Goal: Task Accomplishment & Management: Manage account settings

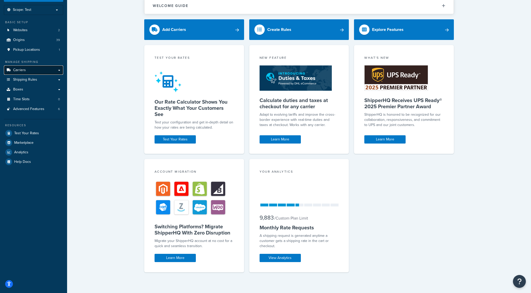
click at [25, 71] on span "Carriers" at bounding box center [19, 70] width 13 height 4
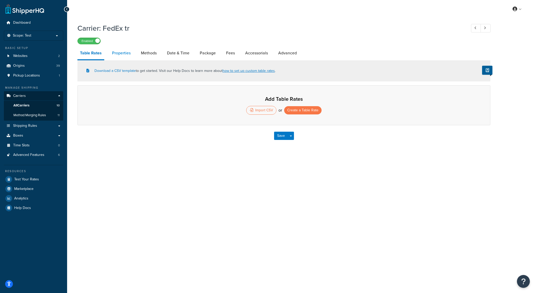
click at [120, 50] on link "Properties" at bounding box center [121, 53] width 24 height 12
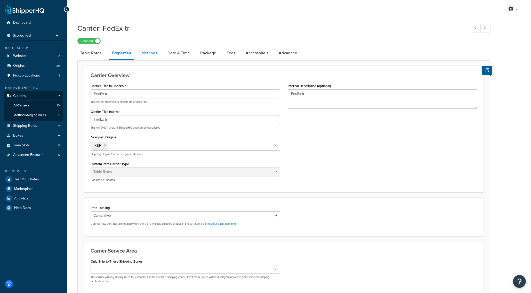
click at [153, 52] on link "Methods" at bounding box center [149, 53] width 21 height 12
select select "25"
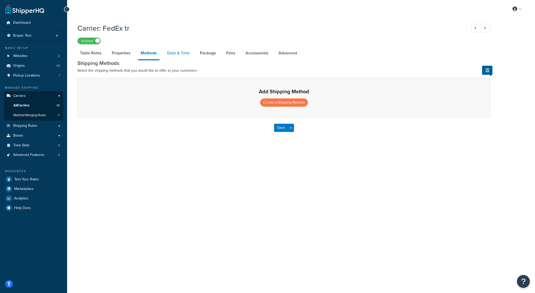
click at [177, 52] on link "Date & Time" at bounding box center [179, 53] width 28 height 12
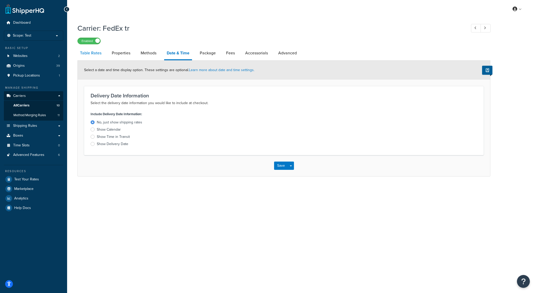
click at [93, 52] on link "Table Rates" at bounding box center [90, 53] width 27 height 12
select select "25"
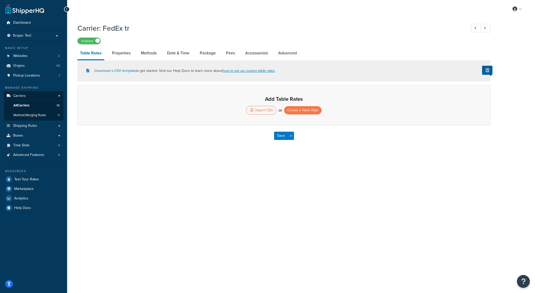
click at [249, 20] on div "My Profile Billing Global Settings Contact Us Logout Carrier: FedEx tr Enabled …" at bounding box center [301, 146] width 468 height 293
click at [250, 71] on link "how to set up custom table rates" at bounding box center [248, 70] width 52 height 5
click at [29, 127] on span "Shipping Rules" at bounding box center [25, 126] width 24 height 4
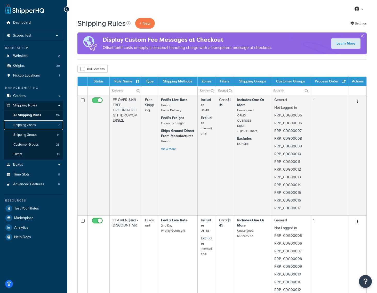
click at [20, 126] on span "Shipping Zones" at bounding box center [24, 125] width 22 height 4
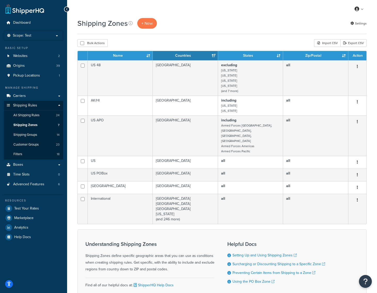
click at [199, 37] on div "Shipping Zones + New Settings Bulk Actions Duplicate [GEOGRAPHIC_DATA] Import C…" at bounding box center [222, 170] width 310 height 305
click at [49, 125] on link "Shipping Zones 7" at bounding box center [33, 125] width 59 height 10
click at [40, 138] on link "Shipping Groups 14" at bounding box center [33, 135] width 59 height 10
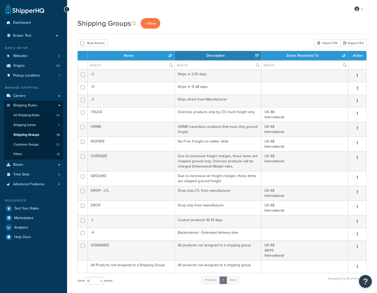
select select "15"
click at [305, 10] on div "My Profile Billing Global Settings Contact Us Logout" at bounding box center [222, 9] width 310 height 18
click at [34, 126] on span "Shipping Zones" at bounding box center [24, 125] width 22 height 4
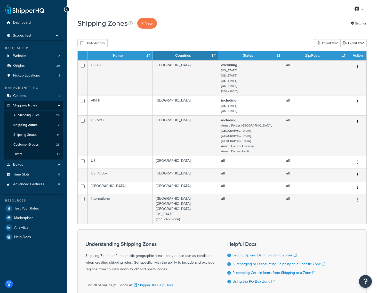
click at [302, 26] on div "Shipping Zones + New Settings" at bounding box center [221, 23] width 289 height 11
click at [304, 19] on div "Shipping Zones + New Settings" at bounding box center [221, 23] width 289 height 11
click at [29, 135] on span "Shipping Groups" at bounding box center [25, 135] width 24 height 4
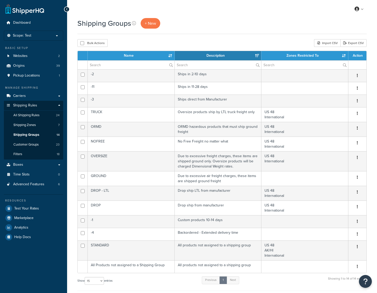
select select "15"
click at [22, 96] on span "Carriers" at bounding box center [19, 96] width 13 height 4
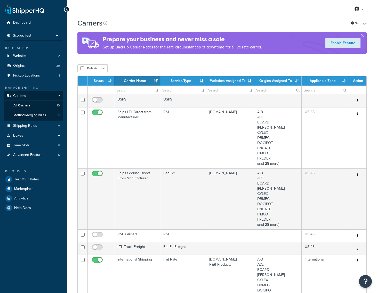
select select "15"
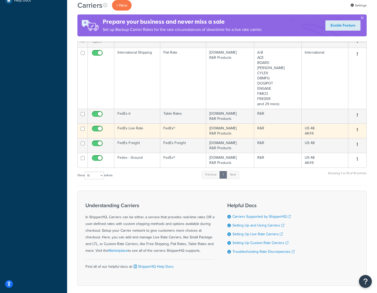
scroll to position [231, 0]
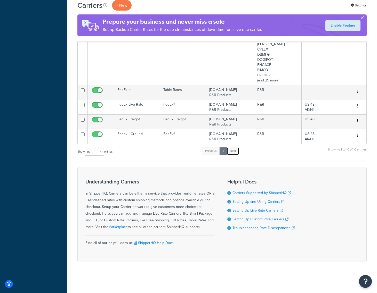
click at [236, 149] on link "Next" at bounding box center [232, 151] width 13 height 8
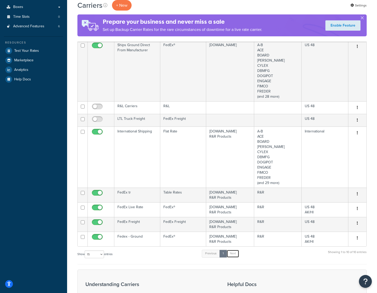
scroll to position [128, 0]
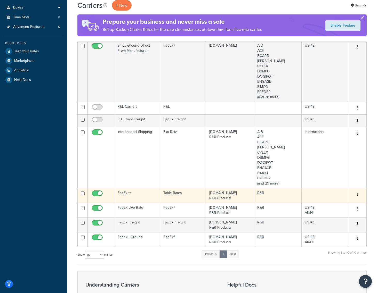
click at [121, 194] on td "FedEx tr" at bounding box center [137, 195] width 46 height 15
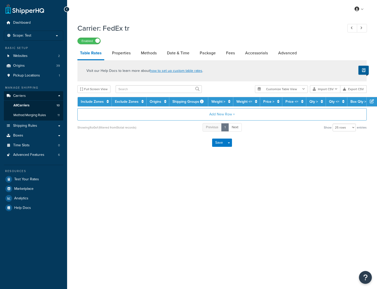
select select "25"
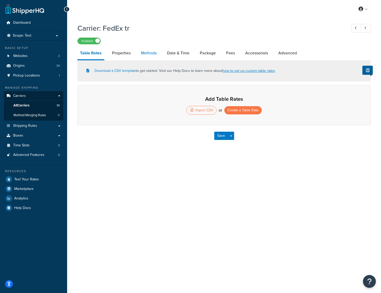
click at [146, 51] on link "Methods" at bounding box center [148, 53] width 21 height 12
select select "25"
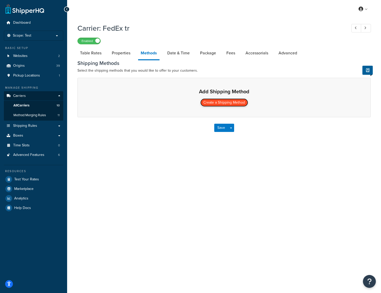
click at [221, 103] on button "Create a Shipping Method" at bounding box center [224, 103] width 48 height 8
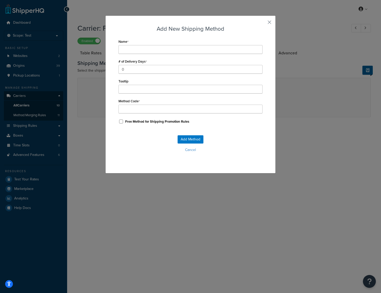
click at [328, 133] on div "Add New Shipping Method Name # of Delivery Days 0 Tooltip Method Code Free Meth…" at bounding box center [190, 146] width 381 height 293
click at [262, 23] on button "button" at bounding box center [261, 23] width 1 height 1
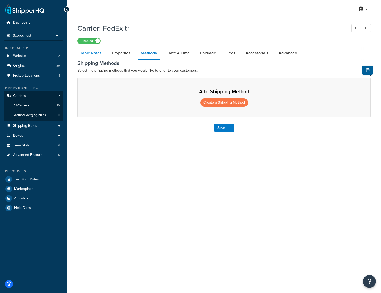
click at [93, 54] on link "Table Rates" at bounding box center [90, 53] width 27 height 12
select select "25"
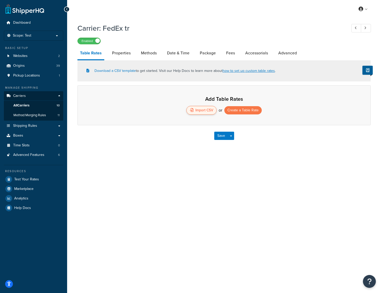
click at [197, 112] on div "Import CSV" at bounding box center [201, 110] width 30 height 9
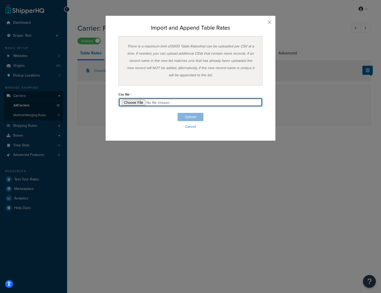
click at [132, 102] on input "file" at bounding box center [190, 102] width 144 height 9
type input "C:\fakepath\TableRateExample.csv"
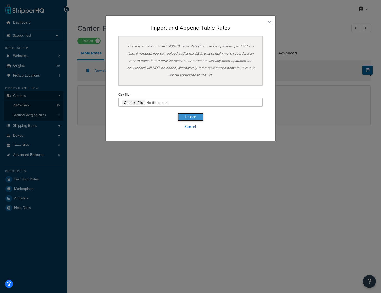
click at [188, 117] on button "Upload" at bounding box center [190, 117] width 26 height 8
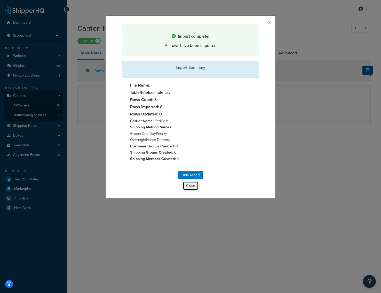
click at [187, 188] on button "Close" at bounding box center [191, 186] width 16 height 9
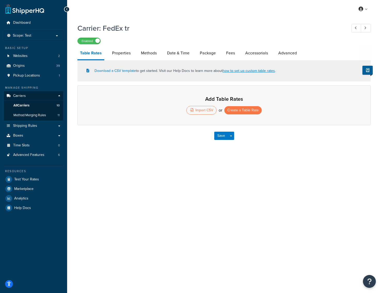
select select "25"
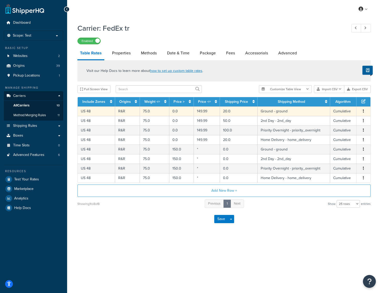
click at [274, 111] on td "Ground - ground" at bounding box center [293, 112] width 72 height 10
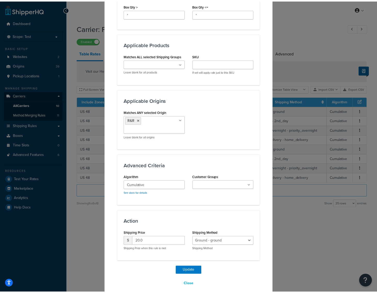
scroll to position [307, 0]
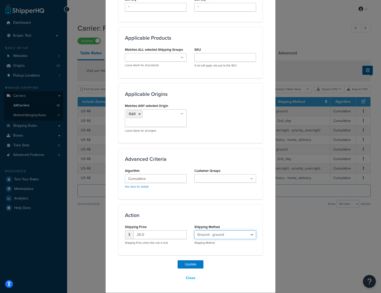
click at [245, 235] on select "Ground - ground 2nd Day - 2nd_day Priority Overnight - priority_overnight Home …" at bounding box center [225, 235] width 62 height 9
drag, startPoint x: 254, startPoint y: 212, endPoint x: 250, endPoint y: 216, distance: 5.3
click at [254, 213] on h3 "Action" at bounding box center [190, 216] width 131 height 6
click at [188, 279] on button "Close" at bounding box center [190, 278] width 16 height 9
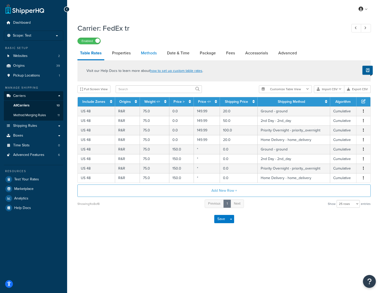
click at [149, 55] on link "Methods" at bounding box center [148, 53] width 21 height 12
select select "25"
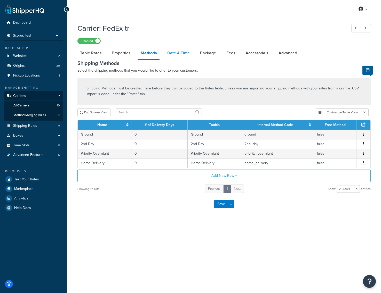
click at [178, 55] on link "Date & Time" at bounding box center [179, 53] width 28 height 12
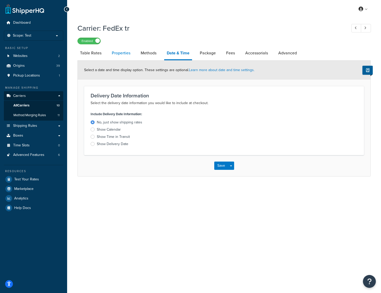
click at [118, 56] on link "Properties" at bounding box center [121, 53] width 24 height 12
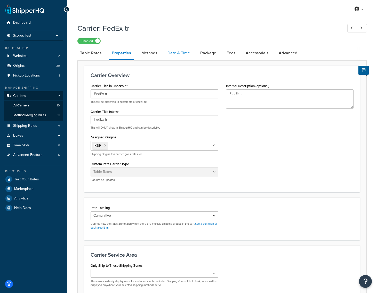
click at [180, 51] on link "Date & Time" at bounding box center [179, 53] width 28 height 12
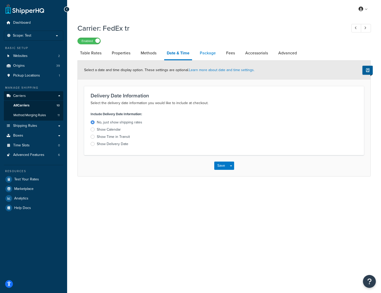
click at [203, 54] on link "Package" at bounding box center [207, 53] width 21 height 12
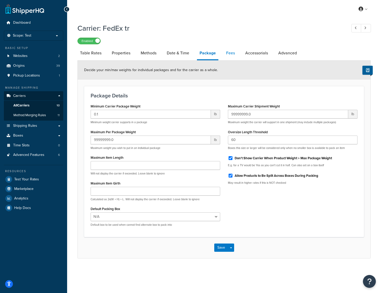
click at [229, 54] on link "Fees" at bounding box center [230, 53] width 14 height 12
select select "AFTER"
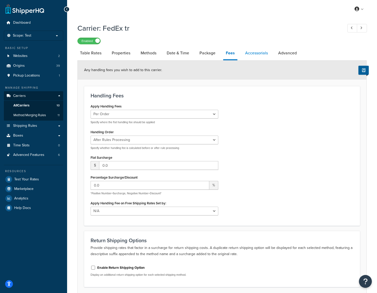
click at [256, 53] on link "Accessorials" at bounding box center [256, 53] width 28 height 12
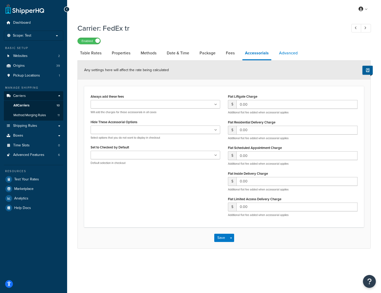
click at [281, 53] on link "Advanced" at bounding box center [288, 53] width 24 height 12
select select "false"
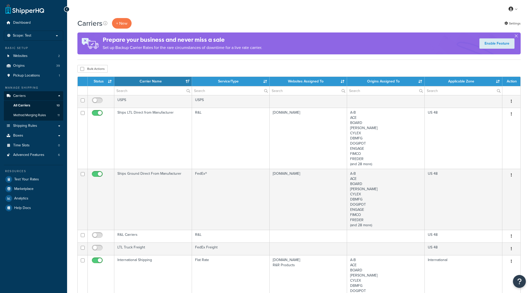
select select "15"
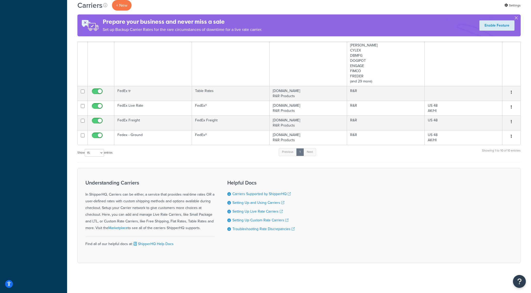
scroll to position [231, 0]
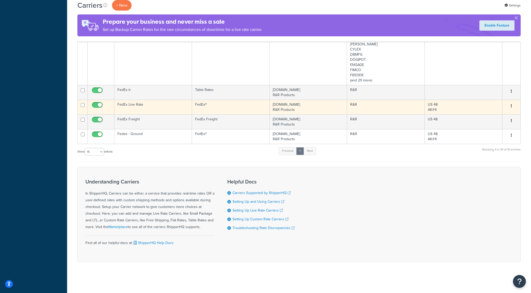
click at [123, 106] on td "FedEx Live Rate" at bounding box center [153, 107] width 78 height 15
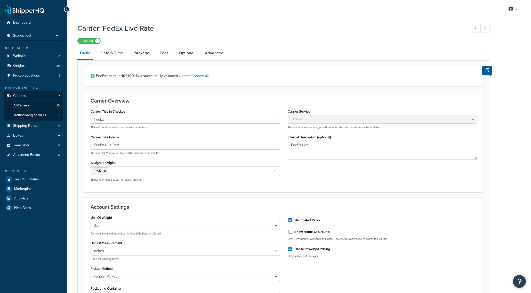
select select "fedEx"
select select "REGULAR_PICKUP"
select select "YOUR_PACKAGING"
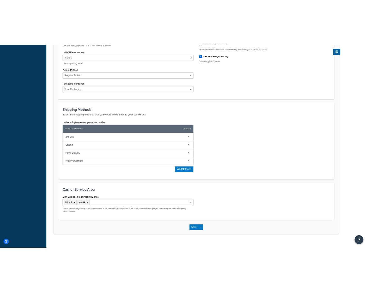
scroll to position [240, 0]
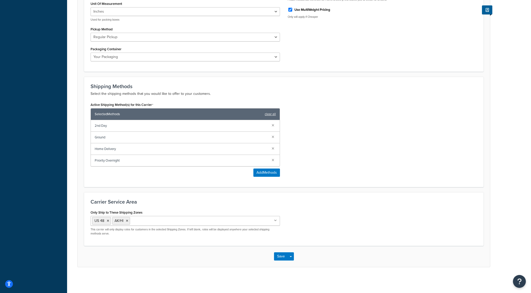
click at [51, 138] on div "Dashboard Scope: Test Basic Setup Websites 2 Origins 39 Pickup Locations 1 Mana…" at bounding box center [33, 26] width 67 height 533
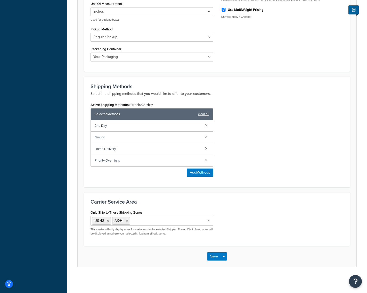
click at [103, 125] on span "2nd Day" at bounding box center [148, 125] width 106 height 7
click at [194, 173] on button "Add Methods" at bounding box center [200, 173] width 27 height 8
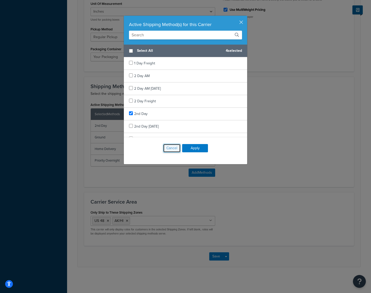
click at [170, 149] on button "Cancel" at bounding box center [172, 148] width 18 height 9
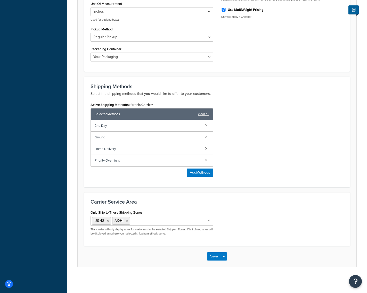
click at [101, 126] on span "2nd Day" at bounding box center [148, 125] width 106 height 7
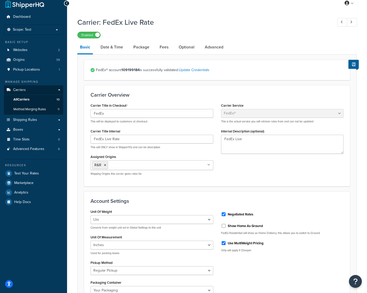
scroll to position [0, 0]
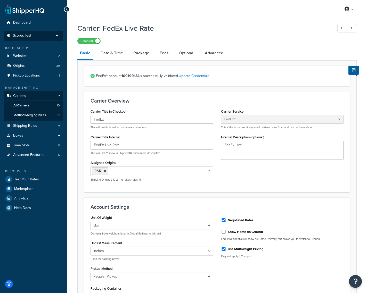
click at [55, 35] on p "Scope: Test" at bounding box center [33, 36] width 55 height 4
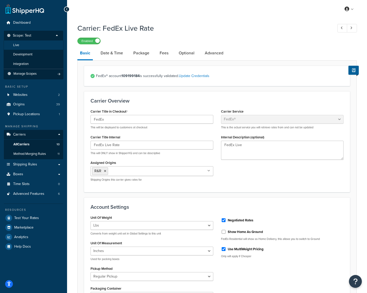
click at [22, 43] on li "Live" at bounding box center [34, 45] width 60 height 10
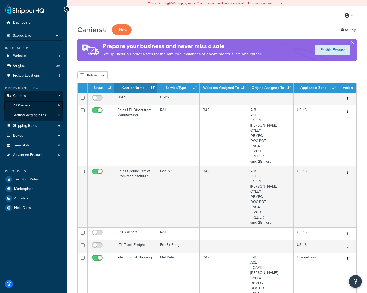
click at [24, 107] on span "All Carriers" at bounding box center [21, 105] width 17 height 4
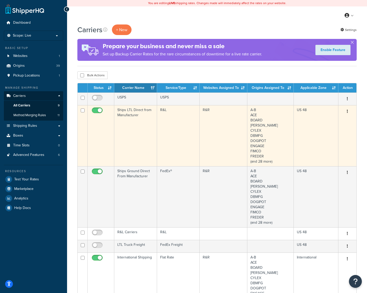
scroll to position [194, 0]
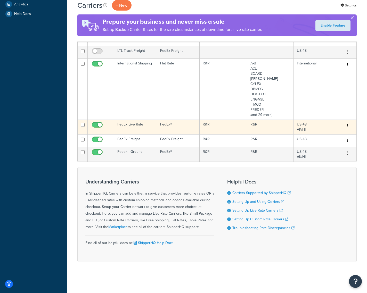
click at [135, 126] on td "FedEx Live Rate" at bounding box center [135, 127] width 43 height 15
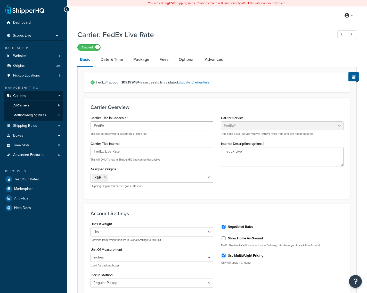
select select "fedEx"
select select "REGULAR_PICKUP"
select select "YOUR_PACKAGING"
click at [200, 83] on link "Update Credentials" at bounding box center [194, 82] width 31 height 5
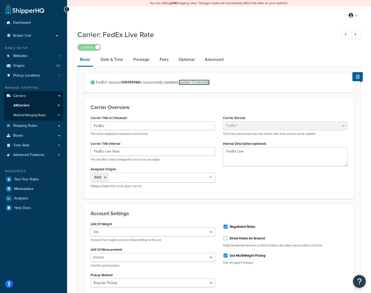
select select "US"
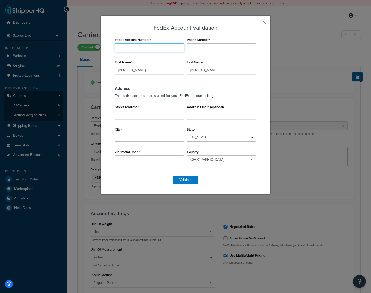
click at [141, 49] on input "FedEx Account Number" at bounding box center [149, 47] width 69 height 9
type input "109199184"
click at [197, 46] on input "Phone Number" at bounding box center [221, 47] width 69 height 9
type input "5208893593"
click at [146, 115] on input "Street Address" at bounding box center [149, 115] width 69 height 9
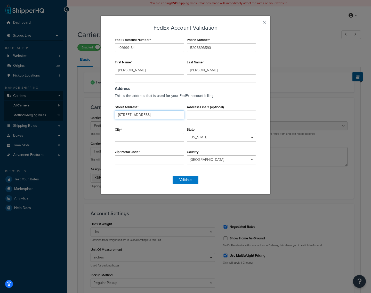
type input "[STREET_ADDRESS]"
type input "Tucson"
click at [208, 139] on select "Alabama Alaska American Samoa Arizona Arkansas Armed Forces Americas Armed Forc…" at bounding box center [221, 137] width 69 height 9
select select "AZ"
click at [187, 133] on select "Alabama Alaska American Samoa Arizona Arkansas Armed Forces Americas Armed Forc…" at bounding box center [221, 137] width 69 height 9
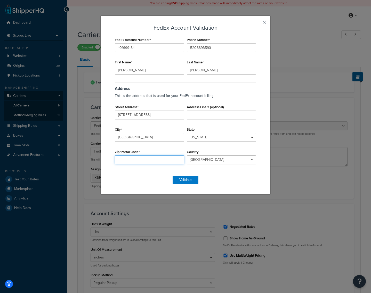
click at [161, 161] on input "Zip/Postal Code" at bounding box center [149, 160] width 69 height 9
type input "85714"
click at [185, 180] on button "Validate" at bounding box center [186, 180] width 26 height 8
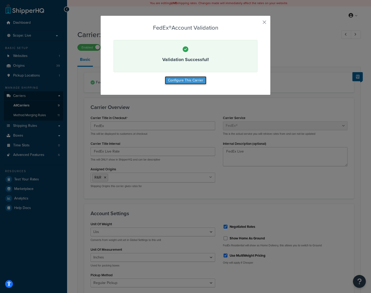
click at [195, 79] on button "Configure This Carrier" at bounding box center [186, 80] width 42 height 8
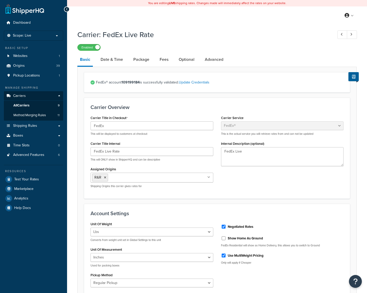
select select "fedEx"
select select "REGULAR_PICKUP"
select select "YOUR_PACKAGING"
click at [285, 72] on div "FedEx® account 109199184 is successfully validated. Update Credentials" at bounding box center [217, 82] width 266 height 20
click at [261, 34] on h1 "Carrier: FedEx Live Rate" at bounding box center [202, 35] width 250 height 10
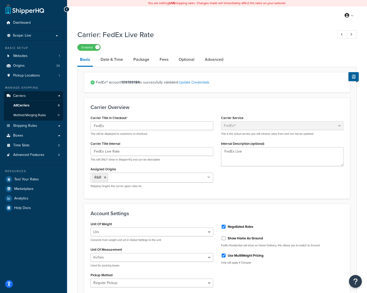
click at [23, 285] on div "Dashboard Scope: Live Basic Setup Websites 1 Origins 39 Pickup Locations 1 Mana…" at bounding box center [33, 269] width 67 height 539
click at [37, 105] on link "All Carriers 9" at bounding box center [33, 106] width 59 height 10
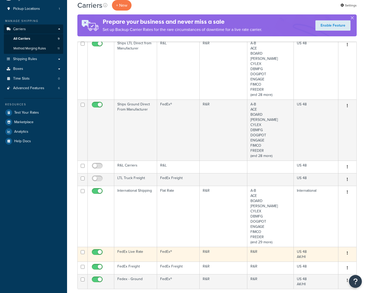
scroll to position [194, 0]
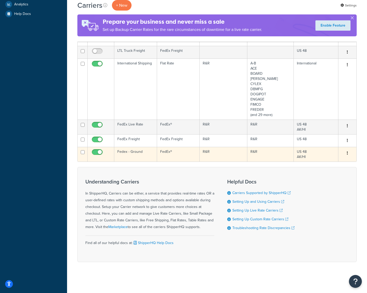
click at [131, 153] on td "Fedex - Ground" at bounding box center [135, 154] width 43 height 15
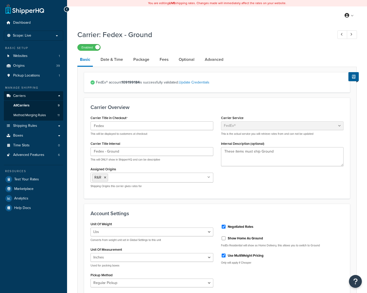
select select "fedEx"
select select "REGULAR_PICKUP"
select select "YOUR_PACKAGING"
click at [191, 82] on link "Update Credentials" at bounding box center [194, 82] width 31 height 5
select select "US"
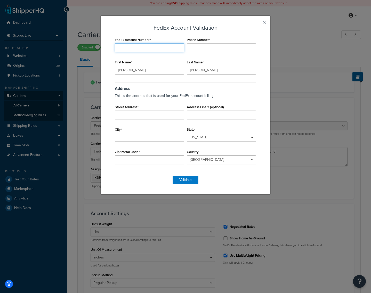
click at [138, 51] on input "FedEx Account Number" at bounding box center [149, 47] width 69 height 9
type input "109199184"
click at [197, 48] on input "Phone Number" at bounding box center [221, 47] width 69 height 9
type input "5208893593"
click at [173, 118] on input "Street Address" at bounding box center [149, 115] width 69 height 9
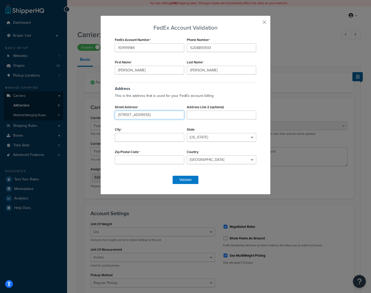
type input "3334 E Milber St"
type input "[GEOGRAPHIC_DATA]"
click at [197, 138] on select "Alabama Alaska American Samoa Arizona Arkansas Armed Forces Americas Armed Forc…" at bounding box center [221, 137] width 69 height 9
select select "AZ"
click at [187, 133] on select "Alabama Alaska American Samoa Arizona Arkansas Armed Forces Americas Armed Forc…" at bounding box center [221, 137] width 69 height 9
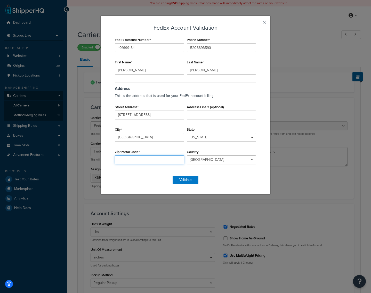
click at [145, 158] on input "Zip/Postal Code" at bounding box center [149, 160] width 69 height 9
type input "85714"
click at [154, 185] on div "FedEx Account Validation FedEx Account Number 109199184 Phone Number 5208893593…" at bounding box center [185, 104] width 170 height 179
click at [184, 179] on button "Validate" at bounding box center [186, 180] width 26 height 8
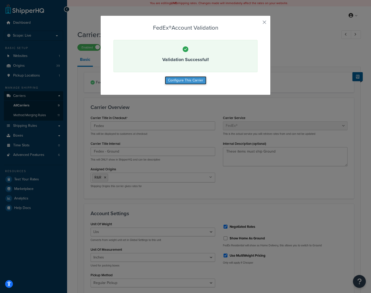
click at [192, 81] on button "Configure This Carrier" at bounding box center [186, 80] width 42 height 8
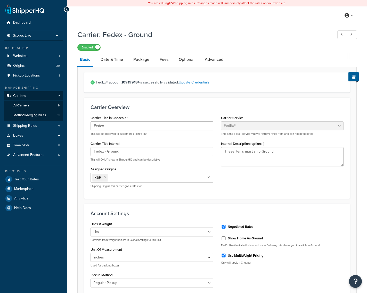
select select "fedEx"
select select "REGULAR_PICKUP"
select select "YOUR_PACKAGING"
click at [347, 49] on div "Enabled" at bounding box center [216, 47] width 279 height 7
click at [26, 104] on span "All Carriers" at bounding box center [21, 105] width 16 height 4
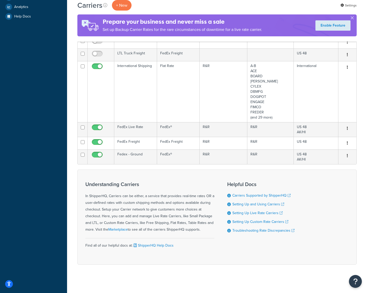
scroll to position [194, 0]
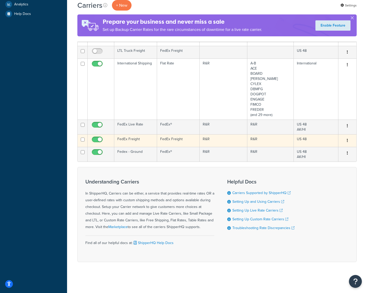
click at [136, 142] on td "FedEx Freight" at bounding box center [135, 140] width 43 height 13
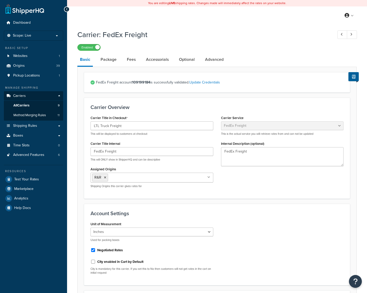
select select "fedExFreight"
click at [209, 85] on link "Update Credentials" at bounding box center [204, 82] width 31 height 5
select select "SKID"
select select "US"
select select "AZ"
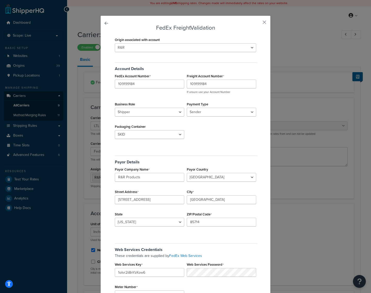
click at [241, 19] on div "FedEx Freight Validation Origin associated with account A-B ACE BOARD BRADLEY C…" at bounding box center [185, 175] width 170 height 321
click at [257, 23] on button "button" at bounding box center [256, 23] width 1 height 1
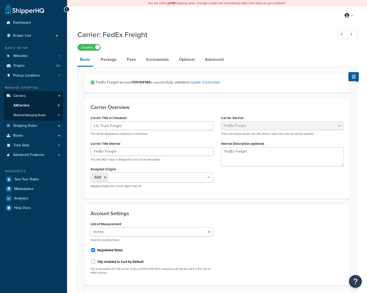
select select "fedExFreight"
click at [53, 38] on li "Scope: Live" at bounding box center [33, 36] width 59 height 10
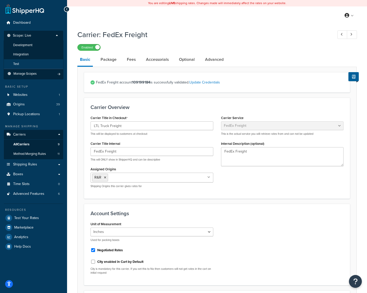
click at [22, 66] on li "Test" at bounding box center [34, 64] width 60 height 10
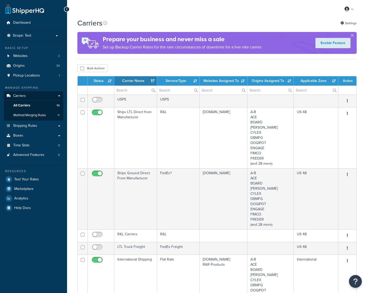
select select "15"
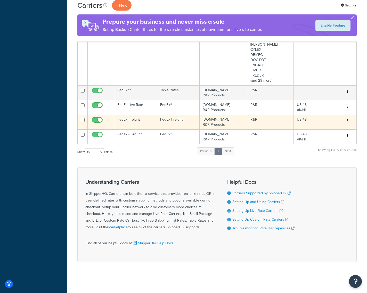
scroll to position [231, 0]
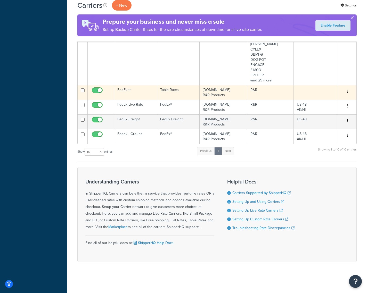
click at [223, 91] on td "[DOMAIN_NAME] R&R Products" at bounding box center [223, 92] width 47 height 15
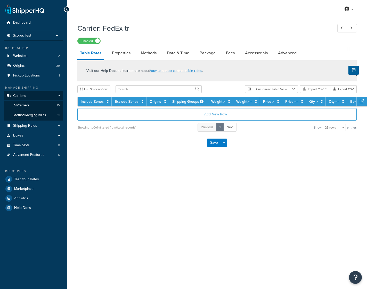
select select "25"
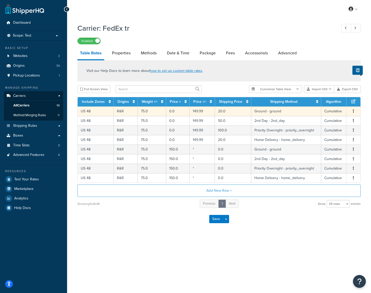
click at [201, 111] on td "149.99" at bounding box center [202, 112] width 25 height 10
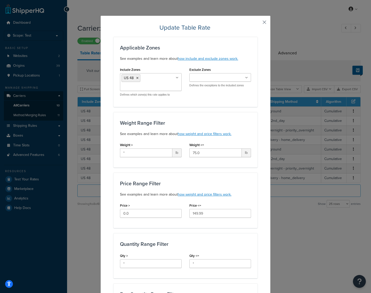
click at [257, 23] on button "button" at bounding box center [256, 23] width 1 height 1
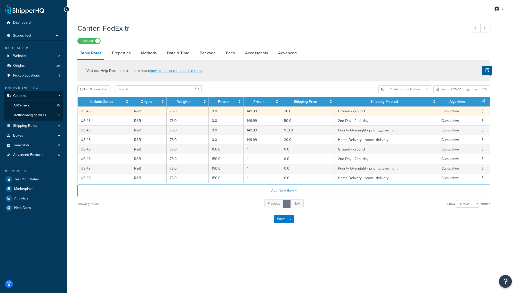
click at [367, 111] on icon "button" at bounding box center [482, 111] width 1 height 4
click at [367, 107] on div "Carrier: FedEx tr Enabled Table Rates Properties Methods Date & Time Package Fe…" at bounding box center [292, 132] width 450 height 222
click at [25, 154] on span "Advanced Features" at bounding box center [28, 155] width 31 height 4
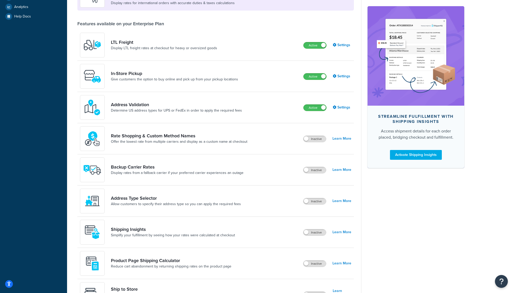
scroll to position [181, 0]
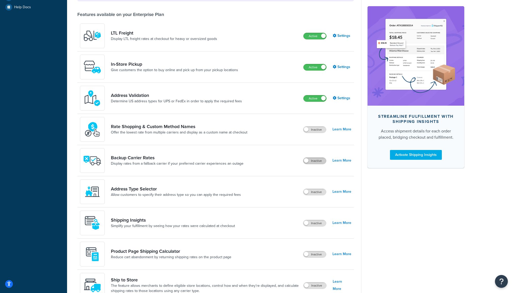
click at [315, 161] on label "Inactive" at bounding box center [314, 161] width 23 height 6
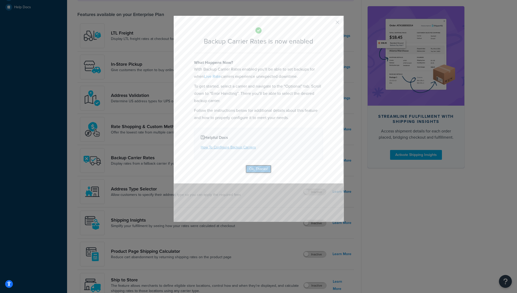
click at [256, 168] on button "Ok, Thanks!" at bounding box center [259, 169] width 26 height 8
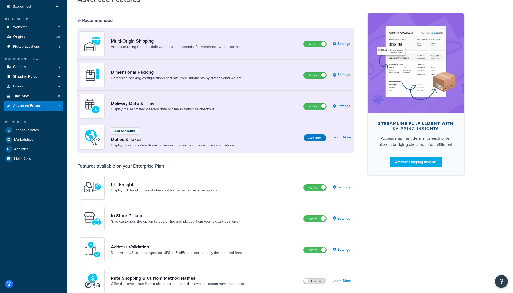
scroll to position [0, 0]
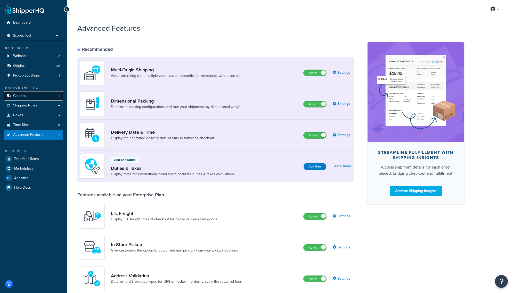
click at [37, 97] on link "Carriers" at bounding box center [33, 96] width 59 height 10
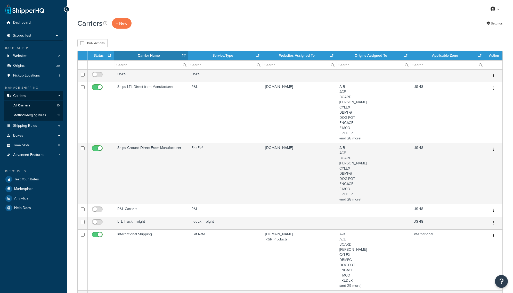
select select "15"
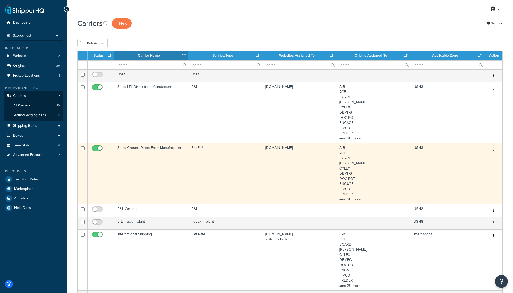
scroll to position [206, 0]
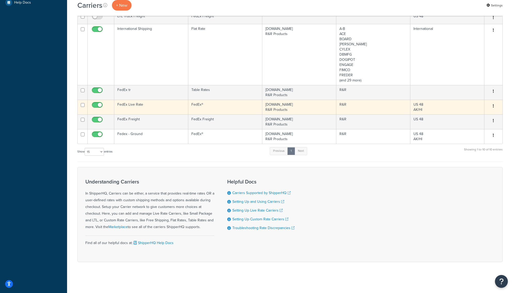
click at [131, 107] on td "FedEx Live Rate" at bounding box center [151, 107] width 74 height 15
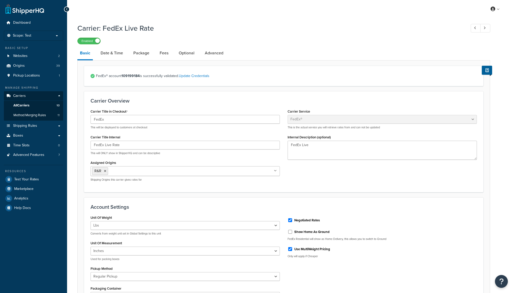
select select "fedEx"
select select "REGULAR_PICKUP"
select select "YOUR_PACKAGING"
click at [211, 52] on link "Advanced" at bounding box center [214, 53] width 24 height 12
select select "false"
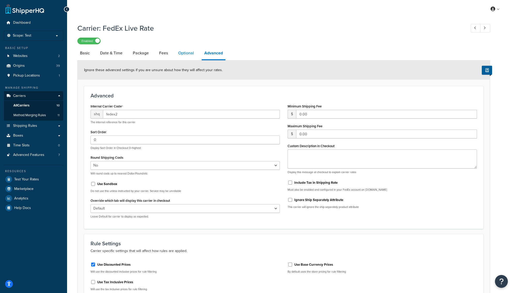
click at [186, 52] on link "Optional" at bounding box center [186, 53] width 21 height 12
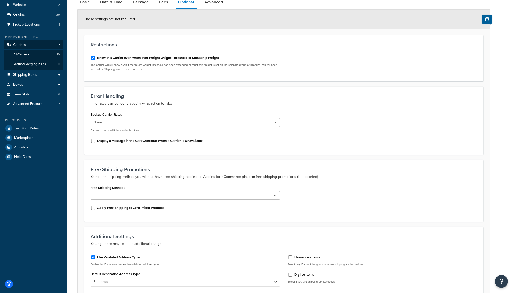
scroll to position [52, 0]
click at [267, 124] on select "None Fedex - Ground FedEx Freight R&L Carriers USPS Ships Ground Direct From Ma…" at bounding box center [185, 122] width 189 height 9
select select "166072"
click at [91, 118] on select "None Fedex - Ground FedEx Freight R&L Carriers USPS Ships Ground Direct From Ma…" at bounding box center [185, 122] width 189 height 9
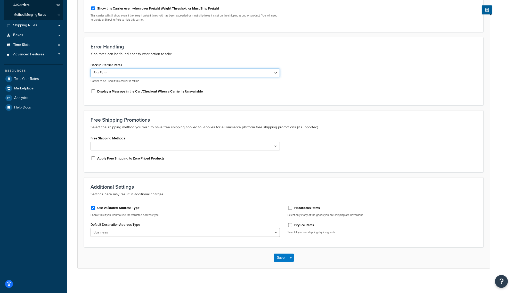
scroll to position [102, 0]
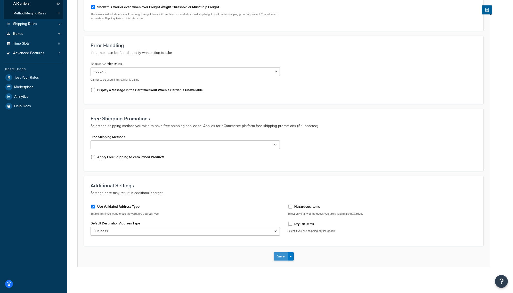
click at [281, 255] on button "Save" at bounding box center [281, 257] width 14 height 8
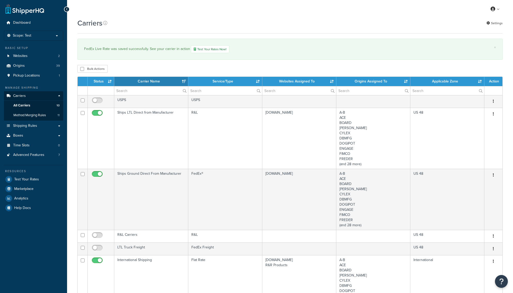
select select "15"
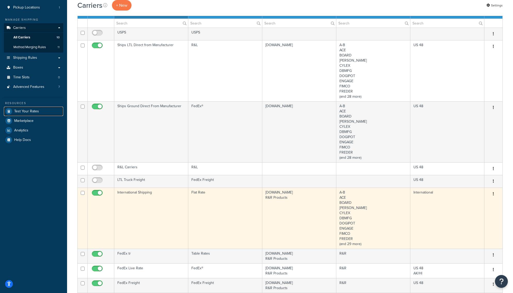
scroll to position [232, 0]
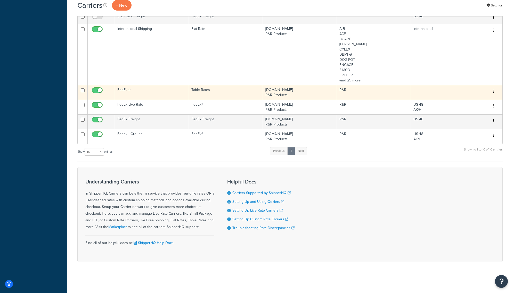
click at [128, 92] on td "FedEx tr" at bounding box center [151, 92] width 74 height 15
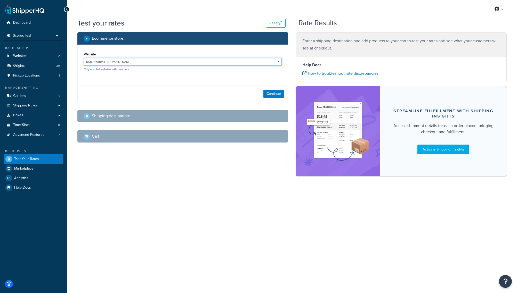
click at [153, 62] on select "R&R Products - [DOMAIN_NAME] [DOMAIN_NAME] - [DOMAIN_NAME]" at bounding box center [183, 62] width 198 height 8
click at [84, 58] on select "R&R Products - [DOMAIN_NAME] [DOMAIN_NAME] - [DOMAIN_NAME]" at bounding box center [183, 62] width 198 height 8
click at [268, 97] on button "Continue" at bounding box center [273, 94] width 21 height 8
select select "TX"
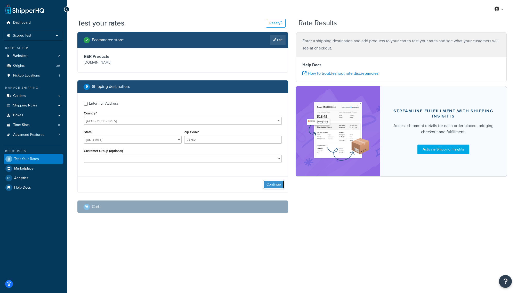
click at [272, 184] on button "Continue" at bounding box center [273, 185] width 21 height 8
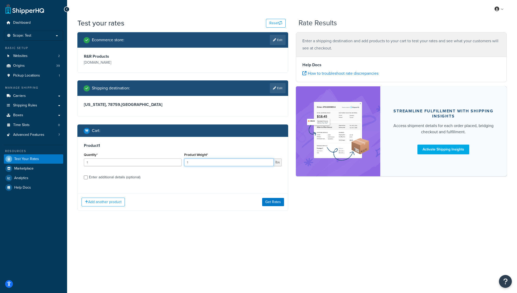
drag, startPoint x: 194, startPoint y: 162, endPoint x: 183, endPoint y: 164, distance: 11.6
click at [183, 164] on div "Product Weight* 1 lbs" at bounding box center [233, 160] width 100 height 19
type input "25"
click at [104, 178] on div "Enter additional details (optional)" at bounding box center [114, 177] width 51 height 7
click at [88, 178] on input "Enter additional details (optional)" at bounding box center [86, 178] width 4 height 4
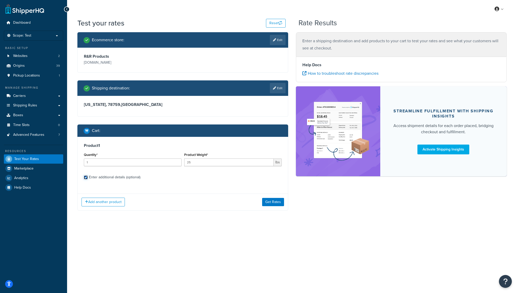
checkbox input "true"
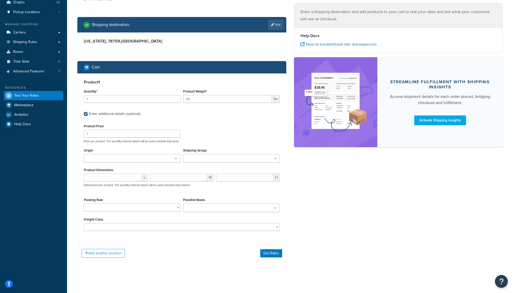
scroll to position [66, 0]
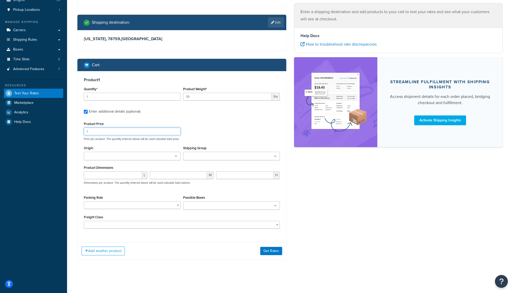
drag, startPoint x: 87, startPoint y: 131, endPoint x: 85, endPoint y: 132, distance: 3.0
click at [85, 132] on input "1" at bounding box center [132, 132] width 97 height 8
type input "10"
click at [269, 250] on button "Get Rates" at bounding box center [271, 251] width 22 height 8
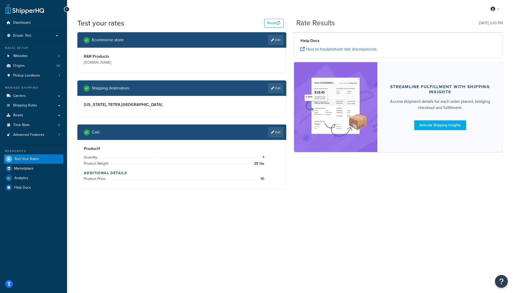
scroll to position [0, 0]
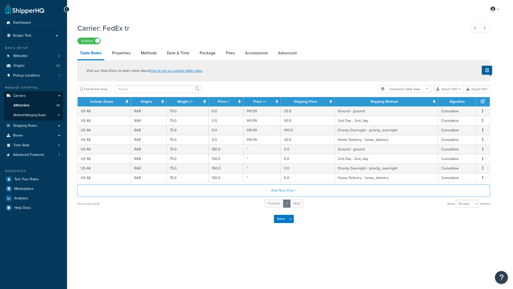
select select "25"
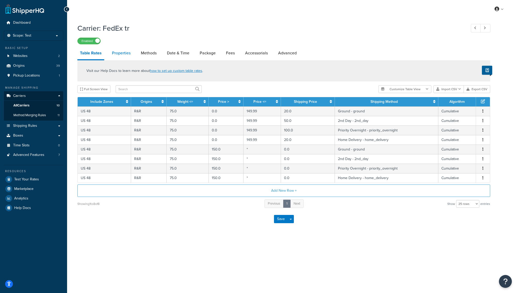
click at [122, 55] on link "Properties" at bounding box center [121, 53] width 24 height 12
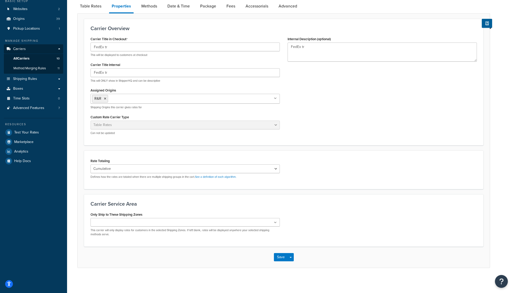
scroll to position [48, 0]
click at [245, 222] on ul at bounding box center [185, 221] width 189 height 9
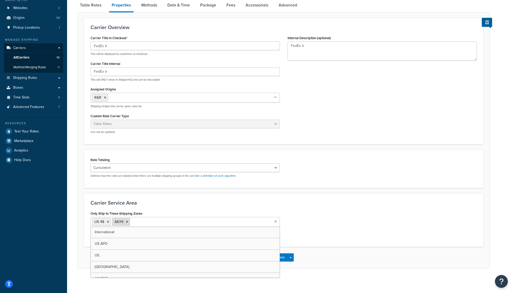
click at [127, 221] on icon at bounding box center [127, 222] width 2 height 3
click at [314, 232] on div "Only Ship to These Shipping Zones US 48 AK/HI International US APO US Canada US…" at bounding box center [284, 225] width 394 height 31
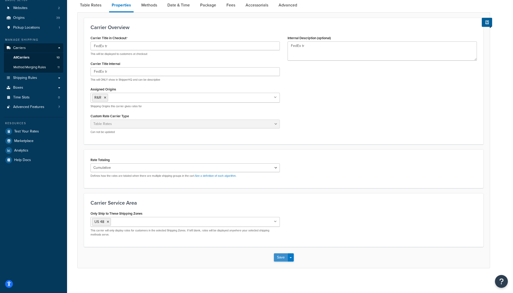
click at [280, 257] on button "Save" at bounding box center [281, 258] width 14 height 8
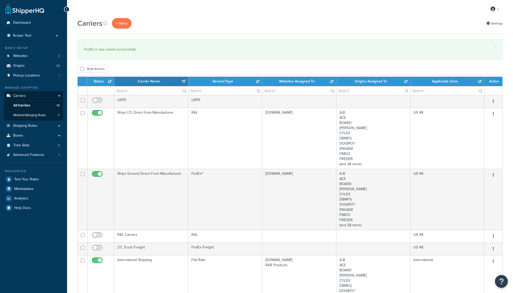
select select "15"
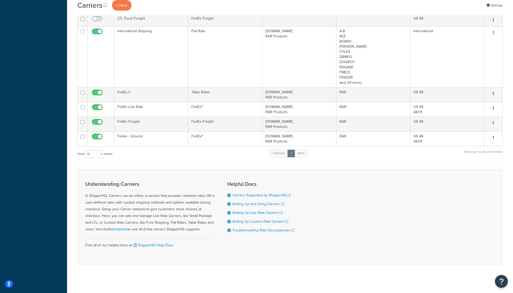
scroll to position [231, 0]
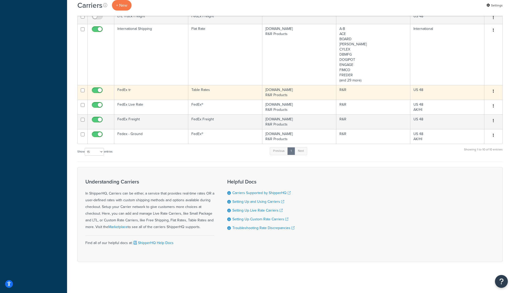
click at [286, 91] on td "[DOMAIN_NAME] R&R Products" at bounding box center [299, 92] width 74 height 15
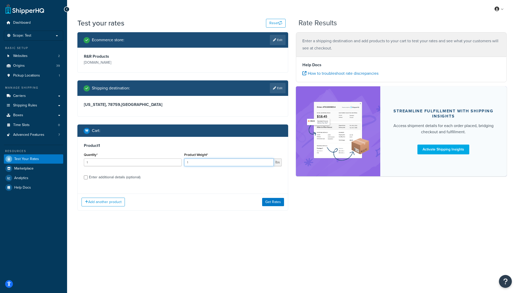
click at [193, 164] on input "1" at bounding box center [229, 163] width 90 height 8
drag, startPoint x: 193, startPoint y: 164, endPoint x: 183, endPoint y: 166, distance: 11.0
click at [183, 166] on div "Product Weight* 1 lbs" at bounding box center [233, 160] width 100 height 19
type input "25"
click at [129, 178] on div "Enter additional details (optional)" at bounding box center [114, 177] width 51 height 7
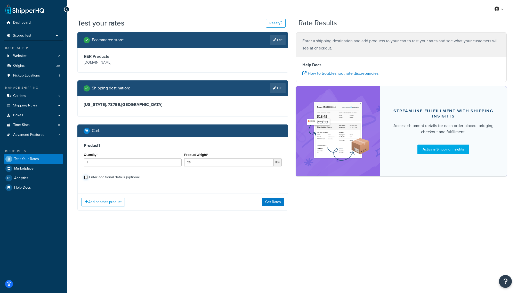
click at [88, 178] on input "Enter additional details (optional)" at bounding box center [86, 178] width 4 height 4
checkbox input "true"
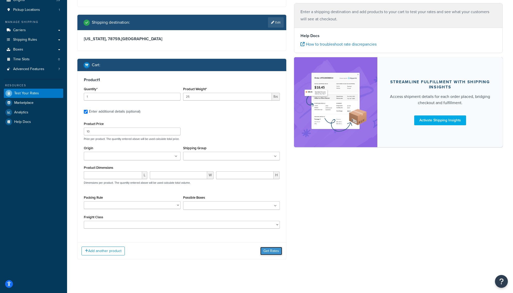
click at [275, 253] on button "Get Rates" at bounding box center [271, 251] width 22 height 8
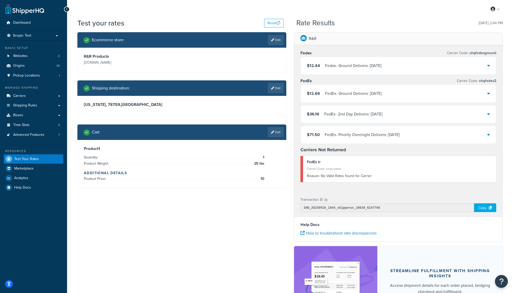
click at [339, 176] on div "Reason: No Valid Rates found for Carrier" at bounding box center [400, 176] width 186 height 7
click at [274, 131] on link "Edit" at bounding box center [276, 132] width 16 height 10
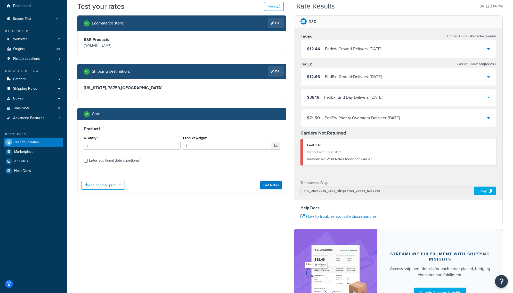
scroll to position [26, 0]
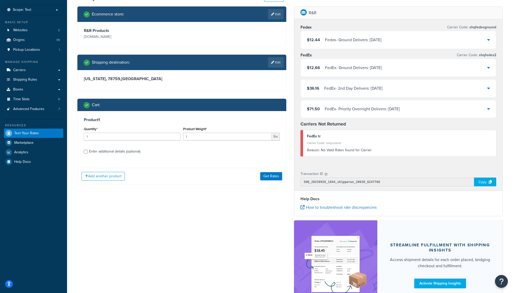
click at [113, 151] on div "Enter additional details (optional)" at bounding box center [114, 151] width 51 height 7
click at [88, 151] on input "Enter additional details (optional)" at bounding box center [86, 152] width 4 height 4
checkbox input "true"
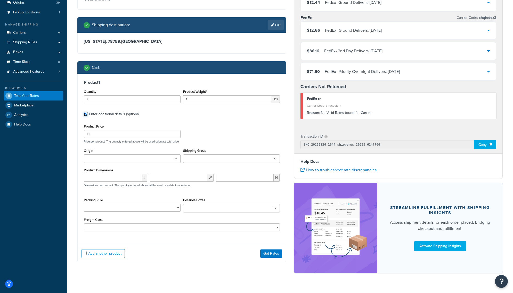
scroll to position [74, 0]
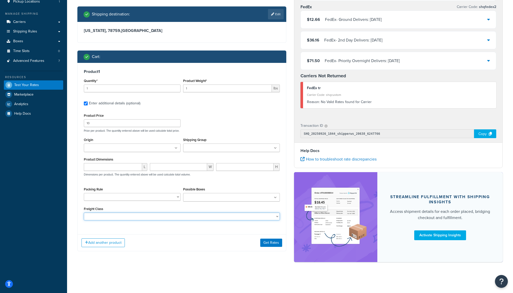
click at [231, 218] on select "50 55 60 65 70 77.5 85 92.5 100 110 125 150 175 200 250 300 400 500" at bounding box center [182, 217] width 196 height 8
click at [226, 235] on div "Add another product Get Rates" at bounding box center [182, 242] width 208 height 17
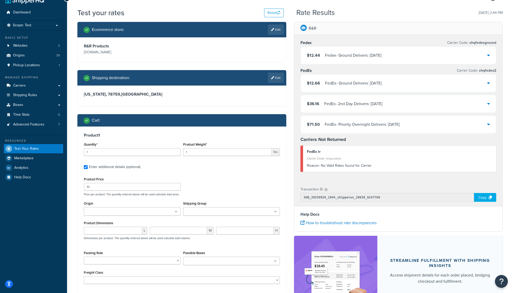
scroll to position [0, 0]
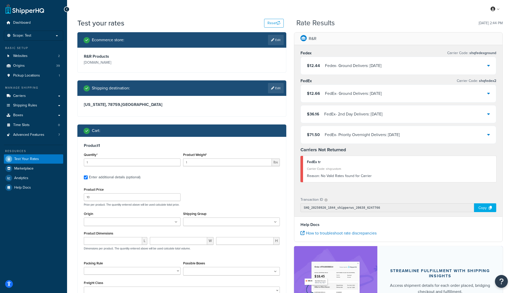
click at [256, 58] on div "R&R Products mcprod.rrproducts.com" at bounding box center [182, 60] width 199 height 12
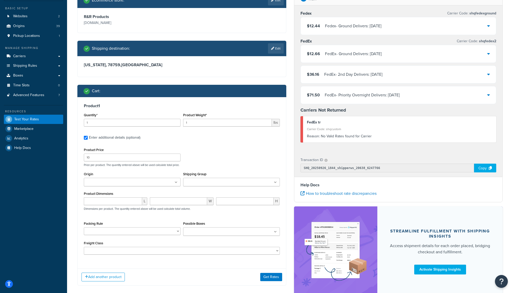
scroll to position [74, 0]
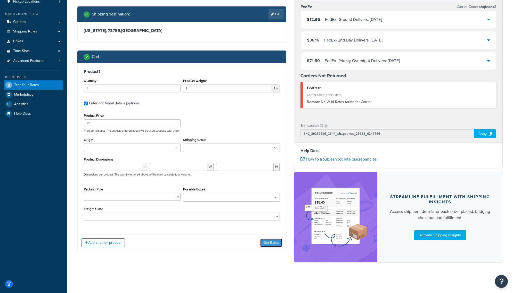
click at [267, 244] on button "Get Rates" at bounding box center [271, 243] width 22 height 8
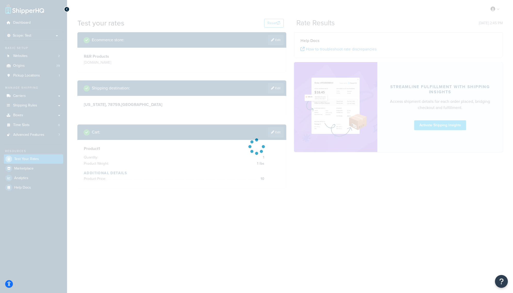
scroll to position [0, 0]
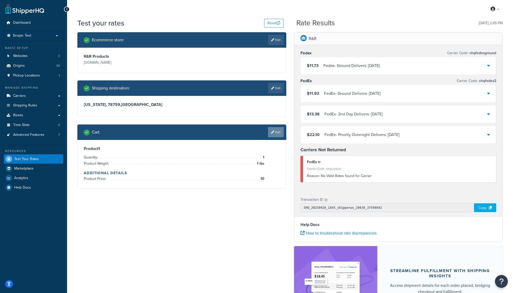
click at [278, 133] on link "Edit" at bounding box center [276, 132] width 16 height 10
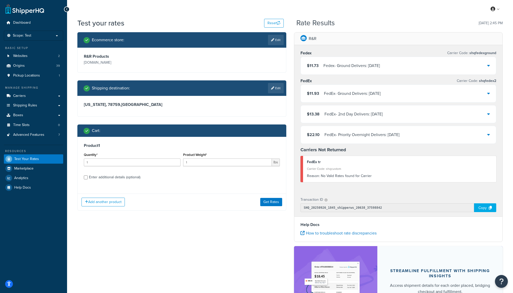
click at [118, 178] on div "Enter additional details (optional)" at bounding box center [114, 177] width 51 height 7
click at [88, 178] on input "Enter additional details (optional)" at bounding box center [86, 178] width 4 height 4
checkbox input "true"
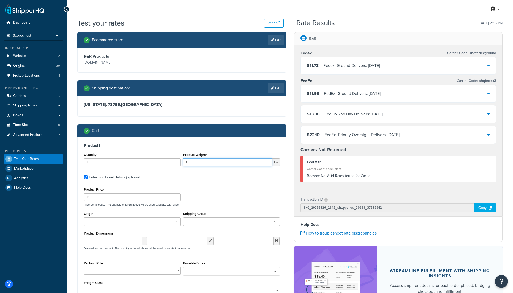
drag, startPoint x: 185, startPoint y: 162, endPoint x: 179, endPoint y: 165, distance: 7.0
click at [179, 165] on div "Quantity* 1 Product Weight* 1 lbs" at bounding box center [182, 160] width 199 height 19
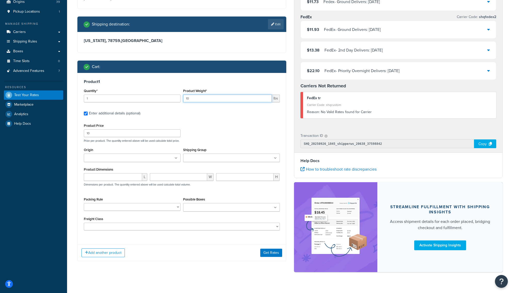
scroll to position [74, 0]
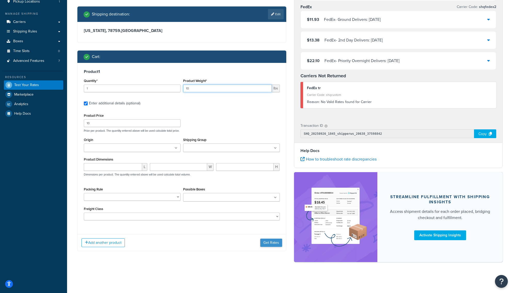
type input "10"
click at [271, 245] on button "Get Rates" at bounding box center [271, 243] width 22 height 8
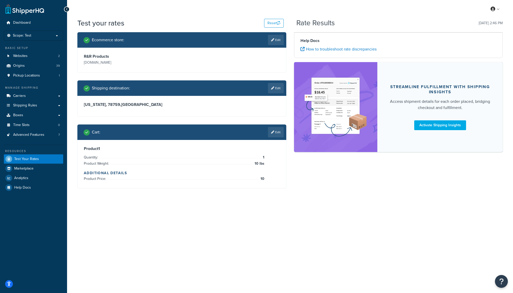
scroll to position [0, 0]
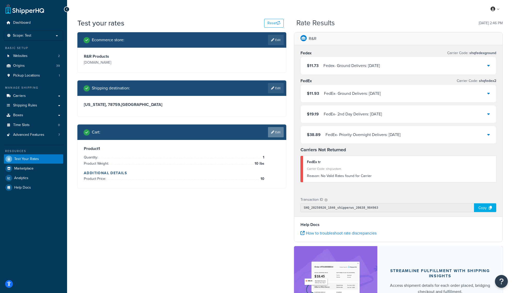
click at [278, 132] on link "Edit" at bounding box center [276, 132] width 16 height 10
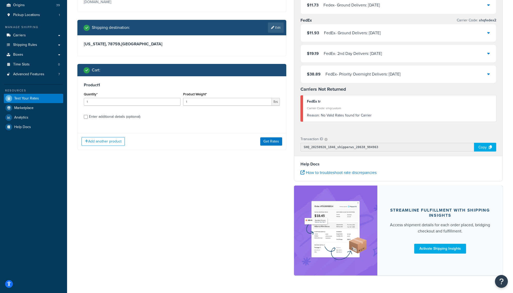
scroll to position [74, 0]
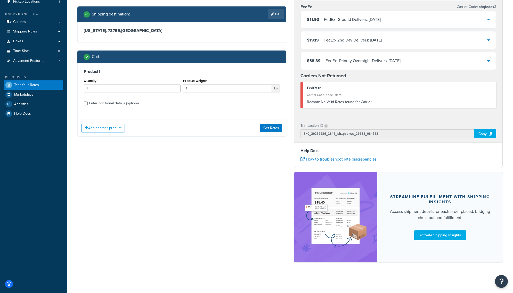
click at [128, 104] on div "Enter additional details (optional)" at bounding box center [114, 103] width 51 height 7
click at [88, 104] on input "Enter additional details (optional)" at bounding box center [86, 104] width 4 height 4
checkbox input "true"
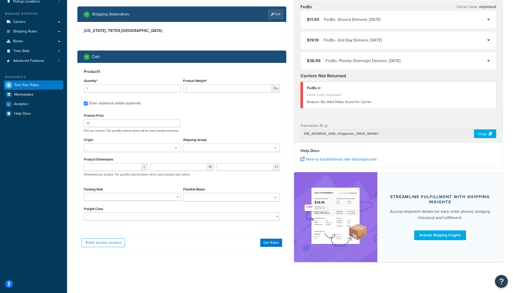
click at [119, 148] on input "Origin" at bounding box center [108, 148] width 46 height 6
click at [210, 149] on input "Shipping Group" at bounding box center [208, 148] width 46 height 6
click at [228, 133] on div "Product Price 10 Price per product. The quantity entered above will be used cal…" at bounding box center [182, 167] width 196 height 110
drag, startPoint x: 194, startPoint y: 88, endPoint x: 180, endPoint y: 94, distance: 15.0
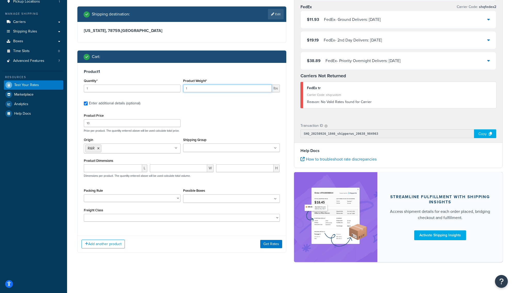
click at [180, 94] on div "Quantity* 1 Product Weight* 1 lbs" at bounding box center [182, 86] width 199 height 19
type input "10"
click at [274, 243] on button "Get Rates" at bounding box center [271, 244] width 22 height 8
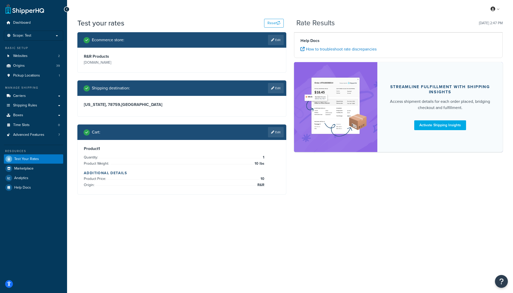
scroll to position [0, 0]
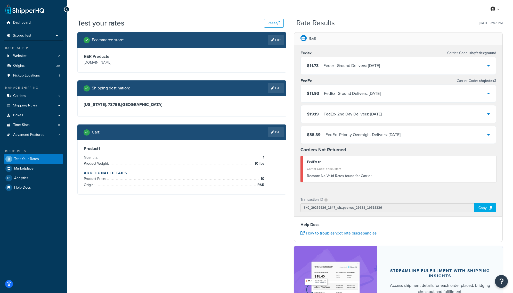
click at [320, 171] on div "Carrier Code: shqcustom" at bounding box center [400, 168] width 186 height 7
click at [325, 176] on div "Reason: No Valid Rates found for Carrier" at bounding box center [400, 176] width 186 height 7
click at [338, 150] on strong "Carriers Not Returned" at bounding box center [324, 150] width 46 height 7
click at [299, 167] on div "Fedex Carrier Code: shqfedexground $11.73 Fedex - Ground Delivers: Wed, Oct 1 F…" at bounding box center [398, 118] width 208 height 147
click at [302, 167] on div "FedEx tr Carrier Code: shqcustom Reason: No Valid Rates found for Carrier" at bounding box center [399, 169] width 196 height 26
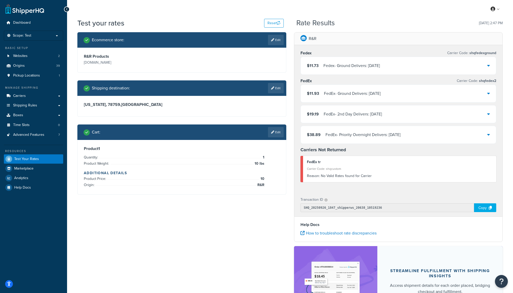
click at [332, 173] on div "Carrier Code: shqcustom" at bounding box center [400, 168] width 186 height 7
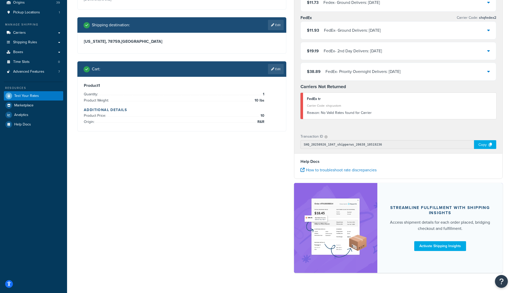
scroll to position [74, 0]
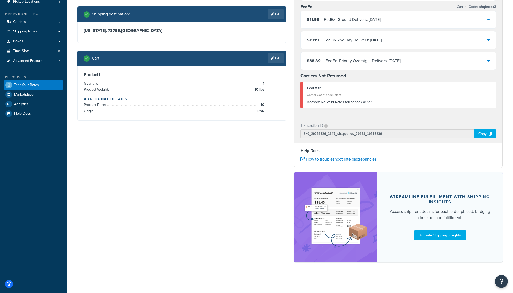
click at [336, 214] on img at bounding box center [335, 217] width 64 height 75
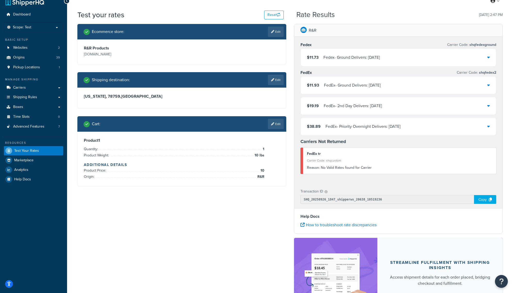
scroll to position [0, 0]
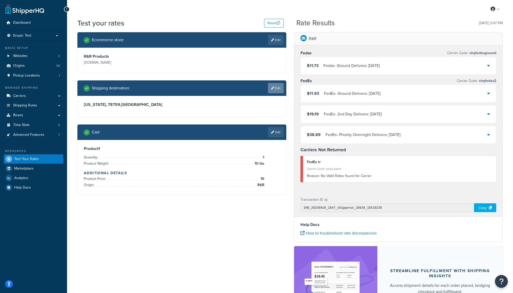
click at [278, 89] on link "Edit" at bounding box center [276, 88] width 16 height 10
select select "TX"
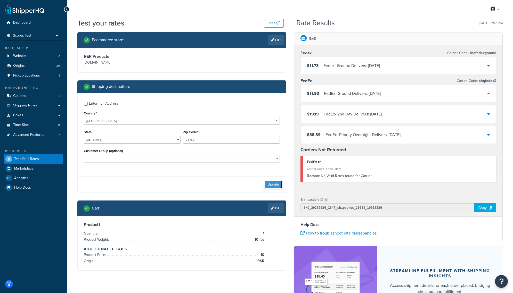
click at [269, 185] on button "Update" at bounding box center [273, 185] width 18 height 8
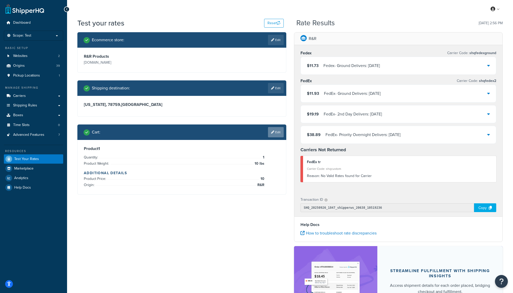
click at [280, 130] on link "Edit" at bounding box center [276, 132] width 16 height 10
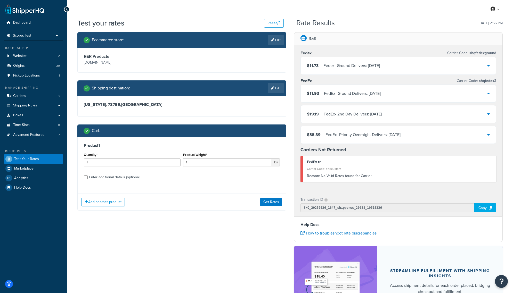
click at [137, 178] on div "Enter additional details (optional)" at bounding box center [114, 177] width 51 height 7
click at [88, 178] on input "Enter additional details (optional)" at bounding box center [86, 178] width 4 height 4
checkbox input "true"
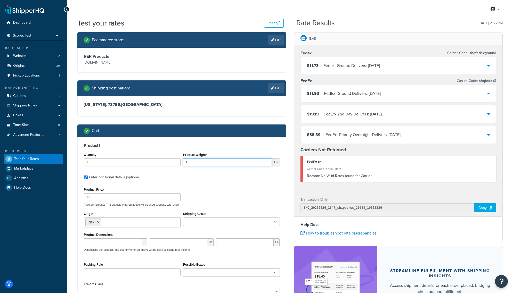
drag, startPoint x: 189, startPoint y: 164, endPoint x: 184, endPoint y: 164, distance: 5.2
click at [184, 164] on input "1" at bounding box center [227, 163] width 89 height 8
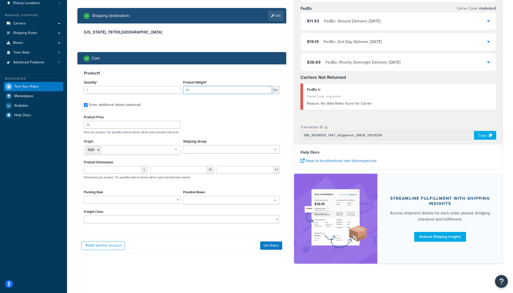
scroll to position [74, 0]
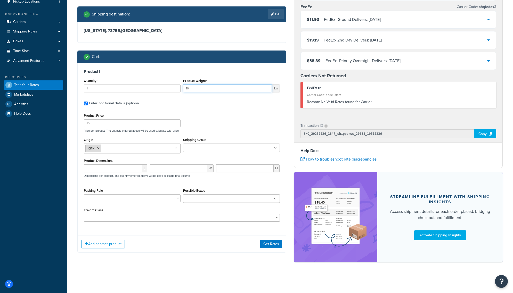
type input "10"
click at [98, 149] on icon at bounding box center [98, 148] width 2 height 3
click at [208, 247] on div "Add another product Get Rates" at bounding box center [182, 242] width 208 height 17
click at [270, 241] on button "Get Rates" at bounding box center [271, 243] width 22 height 8
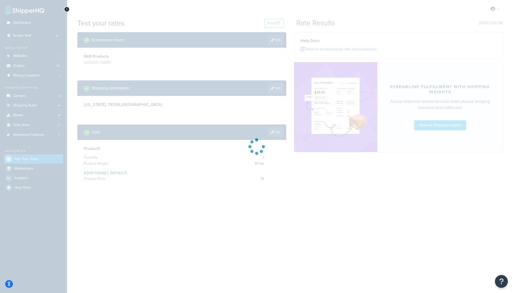
scroll to position [0, 0]
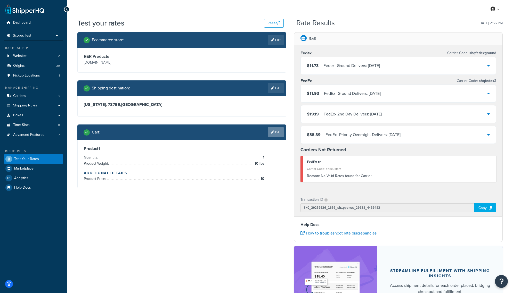
click at [278, 134] on link "Edit" at bounding box center [276, 132] width 16 height 10
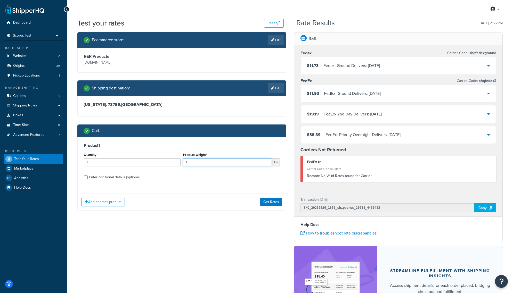
drag, startPoint x: 229, startPoint y: 161, endPoint x: 183, endPoint y: 161, distance: 46.2
click at [183, 161] on input "1" at bounding box center [227, 163] width 89 height 8
type input "10"
drag, startPoint x: 136, startPoint y: 178, endPoint x: 136, endPoint y: 181, distance: 2.9
click at [135, 178] on div "Enter additional details (optional)" at bounding box center [114, 177] width 51 height 7
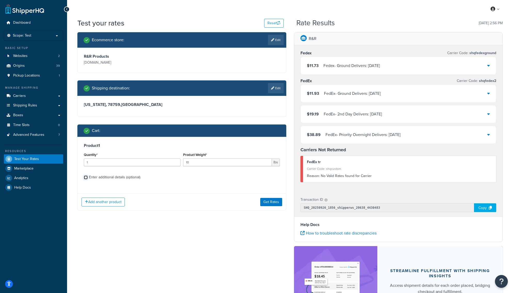
click at [88, 178] on input "Enter additional details (optional)" at bounding box center [86, 178] width 4 height 4
checkbox input "true"
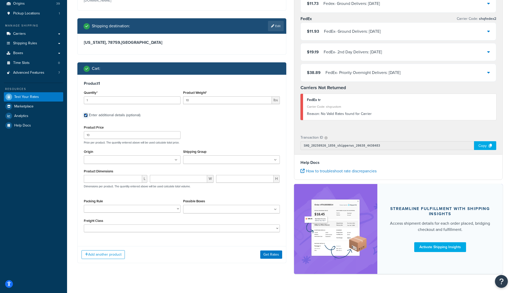
scroll to position [74, 0]
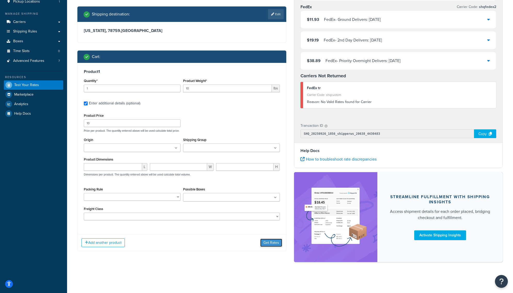
click at [267, 243] on button "Get Rates" at bounding box center [271, 243] width 22 height 8
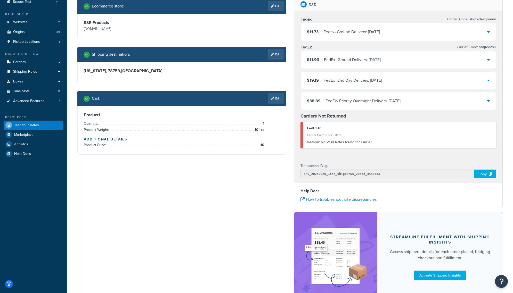
scroll to position [23, 0]
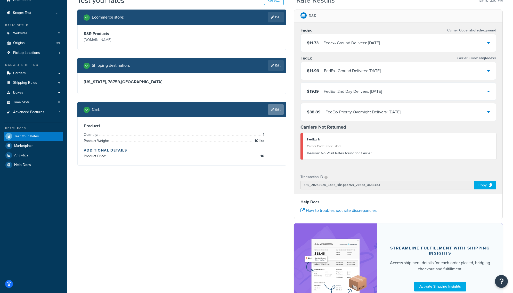
click at [279, 109] on link "Edit" at bounding box center [276, 109] width 16 height 10
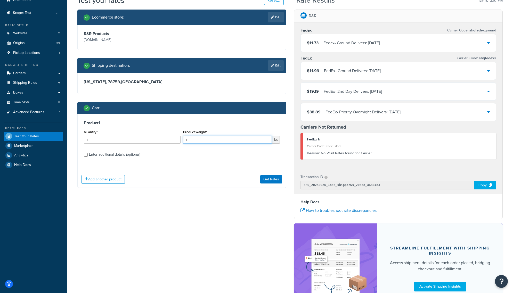
drag, startPoint x: 191, startPoint y: 140, endPoint x: 178, endPoint y: 140, distance: 13.4
click at [178, 140] on div "Quantity* 1 Product Weight* 1 lbs" at bounding box center [182, 138] width 199 height 19
type input "25"
click at [276, 178] on button "Get Rates" at bounding box center [271, 179] width 22 height 8
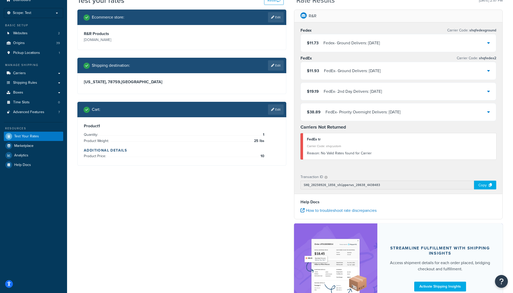
scroll to position [0, 0]
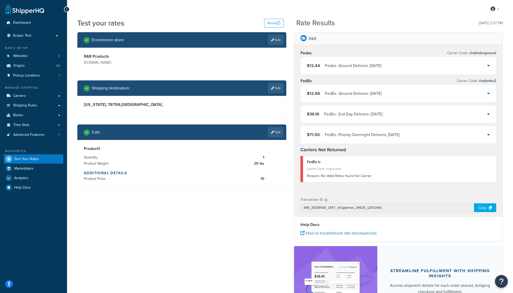
click at [331, 169] on div "Carrier Code: shqcustom" at bounding box center [400, 168] width 186 height 7
click at [271, 132] on icon at bounding box center [272, 132] width 3 height 3
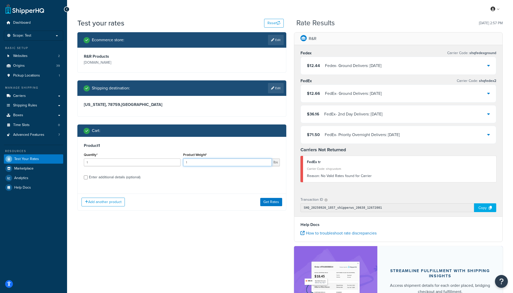
drag, startPoint x: 237, startPoint y: 162, endPoint x: 176, endPoint y: 159, distance: 60.4
click at [176, 159] on div "Quantity* 1 Product Weight* 1 lbs" at bounding box center [182, 160] width 199 height 19
type input "10"
click at [130, 181] on div "Enter additional details (optional)" at bounding box center [114, 177] width 51 height 7
click at [88, 180] on input "Enter additional details (optional)" at bounding box center [86, 178] width 4 height 4
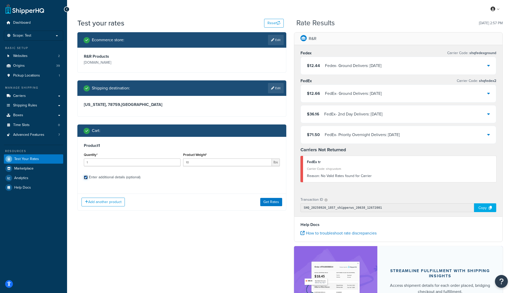
checkbox input "true"
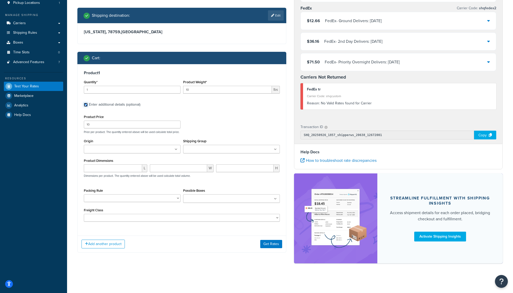
scroll to position [74, 0]
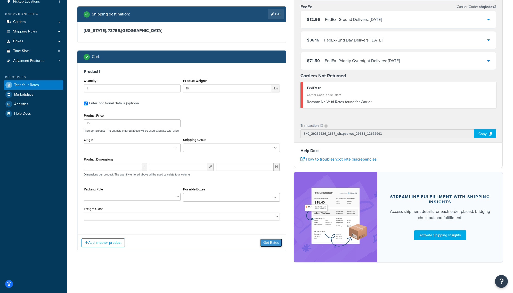
click at [267, 243] on button "Get Rates" at bounding box center [271, 243] width 22 height 8
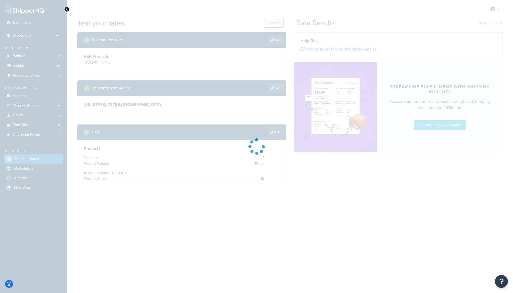
scroll to position [0, 0]
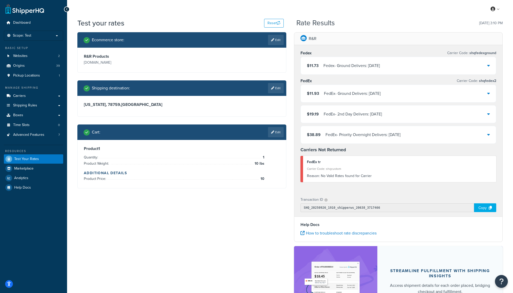
click at [488, 115] on icon at bounding box center [488, 114] width 3 height 4
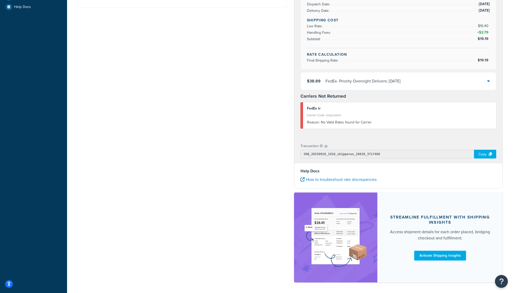
scroll to position [201, 0]
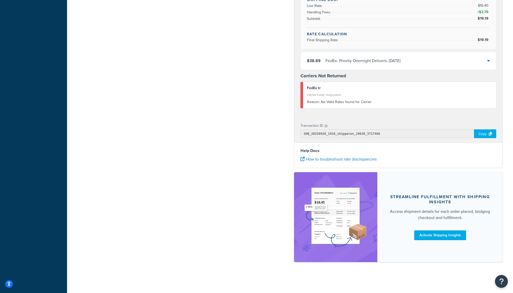
click at [327, 211] on img at bounding box center [335, 217] width 64 height 75
click at [427, 234] on link "Activate Shipping Insights" at bounding box center [440, 236] width 52 height 10
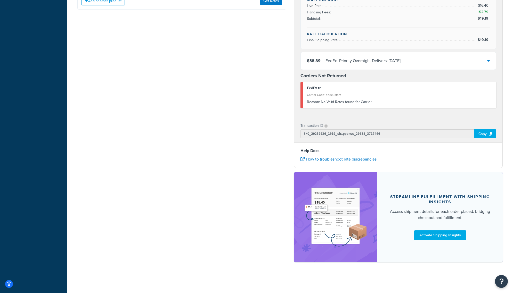
checkbox input "true"
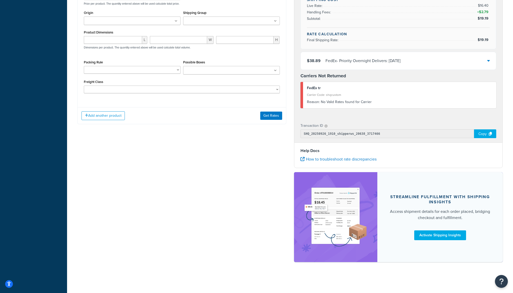
click at [208, 25] on ul at bounding box center [231, 21] width 97 height 9
click at [199, 125] on div "Add another product Get Rates" at bounding box center [182, 117] width 208 height 17
click at [266, 121] on button "Get Rates" at bounding box center [271, 117] width 22 height 8
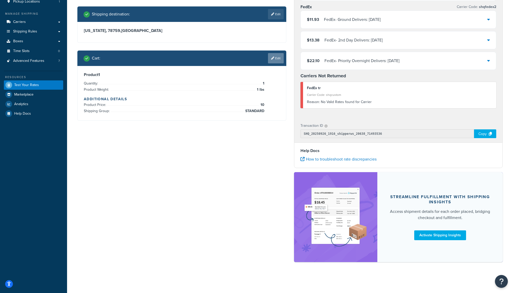
click at [273, 60] on icon at bounding box center [272, 58] width 3 height 3
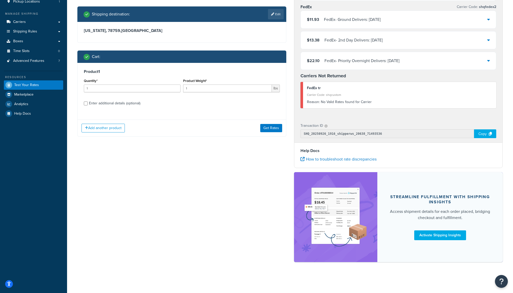
click at [112, 107] on div "Enter additional details (optional)" at bounding box center [114, 103] width 51 height 7
click at [88, 105] on input "Enter additional details (optional)" at bounding box center [86, 104] width 4 height 4
checkbox input "true"
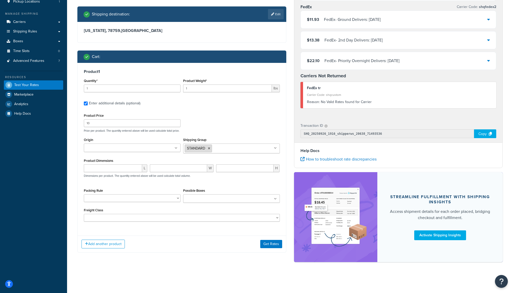
click at [209, 147] on icon at bounding box center [209, 148] width 2 height 3
click at [206, 127] on div "Product Price 10 Price per product. The quantity entered above will be used cal…" at bounding box center [182, 122] width 199 height 20
drag, startPoint x: 137, startPoint y: 122, endPoint x: 51, endPoint y: 118, distance: 86.7
click at [51, 118] on div "Dashboard Scope: Test Basic Setup Websites 2 Origins 39 Pickup Locations 1 Mana…" at bounding box center [256, 109] width 513 height 367
type input "200"
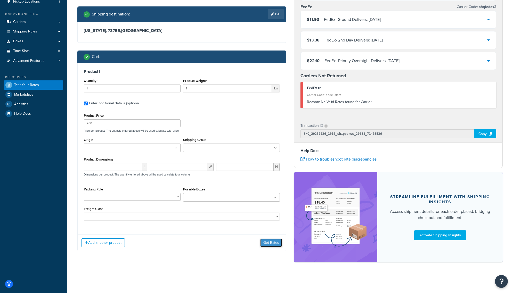
click at [265, 244] on button "Get Rates" at bounding box center [271, 243] width 22 height 8
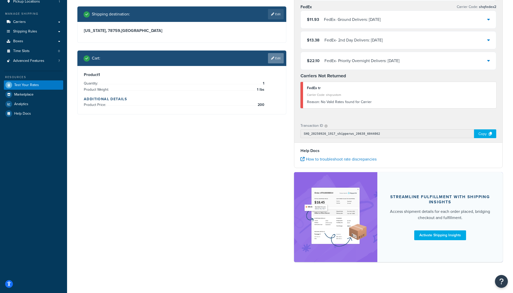
click at [278, 63] on link "Edit" at bounding box center [276, 58] width 16 height 10
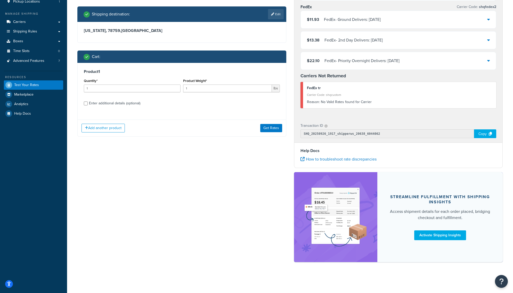
click at [105, 107] on div "Enter additional details (optional)" at bounding box center [114, 103] width 51 height 7
click at [88, 105] on input "Enter additional details (optional)" at bounding box center [86, 104] width 4 height 4
checkbox input "true"
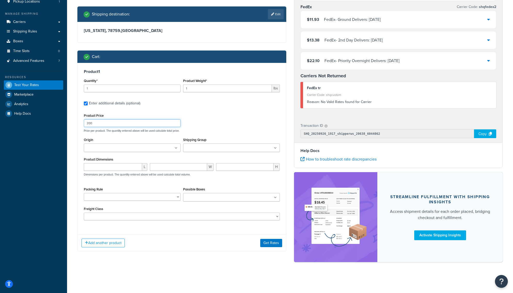
drag, startPoint x: 90, startPoint y: 197, endPoint x: 59, endPoint y: 196, distance: 30.2
click at [59, 196] on div "Dashboard Scope: Test Basic Setup Websites 2 Origins 39 Pickup Locations 1 Mana…" at bounding box center [256, 109] width 513 height 367
click at [271, 243] on button "Get Rates" at bounding box center [271, 243] width 22 height 8
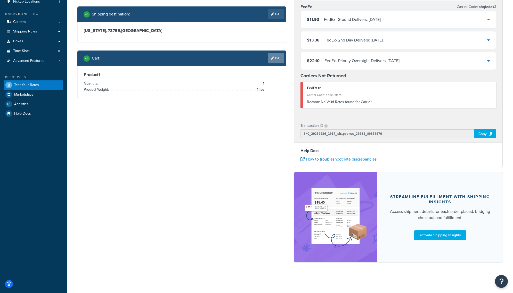
click at [273, 60] on icon at bounding box center [272, 58] width 3 height 3
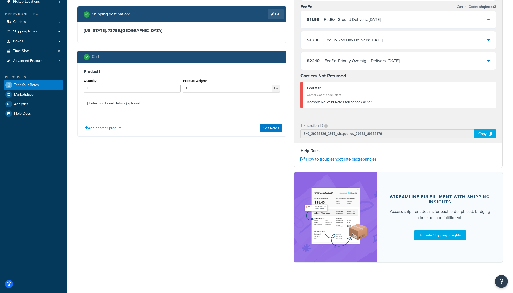
click at [131, 107] on div "Enter additional details (optional)" at bounding box center [114, 103] width 51 height 7
click at [88, 105] on input "Enter additional details (optional)" at bounding box center [86, 104] width 4 height 4
checkbox input "true"
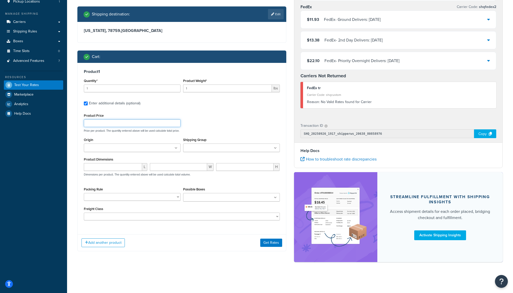
click at [160, 120] on input "Product Price" at bounding box center [132, 123] width 97 height 8
type input "25"
click at [272, 244] on button "Get Rates" at bounding box center [271, 243] width 22 height 8
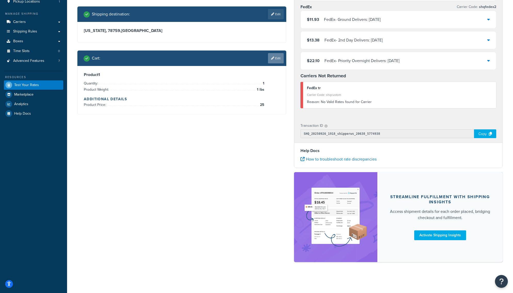
click at [274, 63] on link "Edit" at bounding box center [276, 58] width 16 height 10
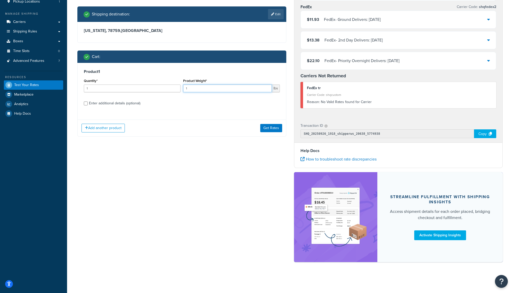
drag, startPoint x: 195, startPoint y: 163, endPoint x: 181, endPoint y: 163, distance: 14.7
click at [181, 96] on div "Quantity* 1 Product Weight* 1 lbs" at bounding box center [182, 86] width 199 height 19
click at [266, 132] on button "Get Rates" at bounding box center [271, 128] width 22 height 8
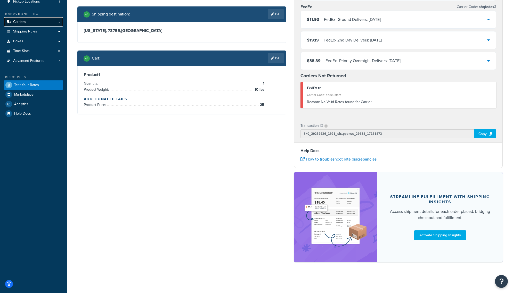
click at [33, 27] on link "Carriers" at bounding box center [33, 22] width 59 height 10
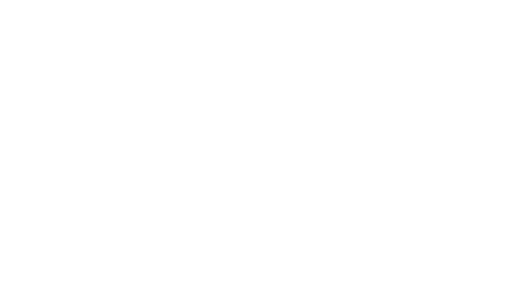
select select "25"
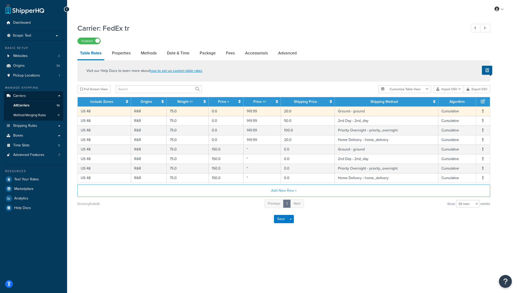
click at [147, 113] on td "R&R" at bounding box center [149, 112] width 36 height 10
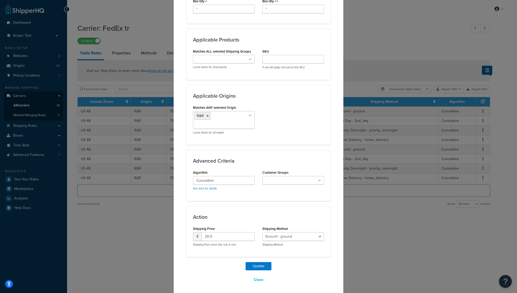
scroll to position [307, 0]
click at [206, 115] on icon at bounding box center [207, 114] width 2 height 3
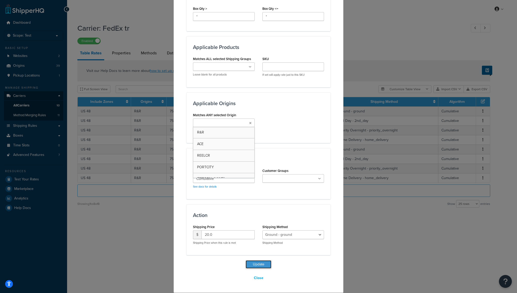
click at [256, 265] on button "Update" at bounding box center [259, 265] width 26 height 8
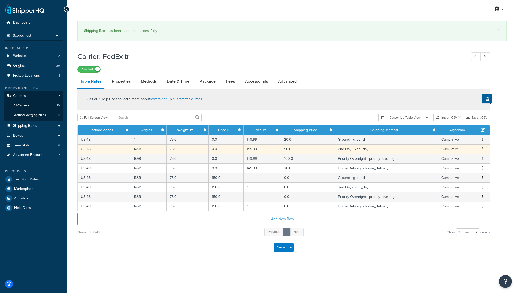
click at [156, 149] on td "R&R" at bounding box center [149, 149] width 36 height 10
select select "183345"
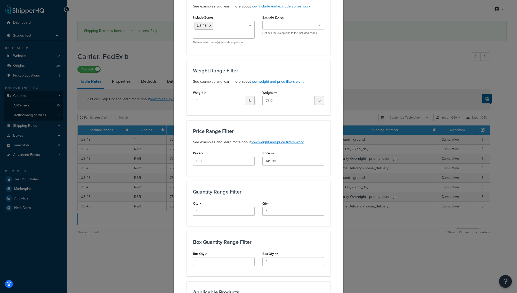
scroll to position [206, 0]
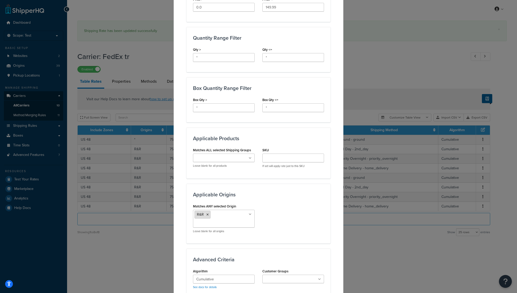
click at [206, 214] on icon at bounding box center [207, 214] width 2 height 3
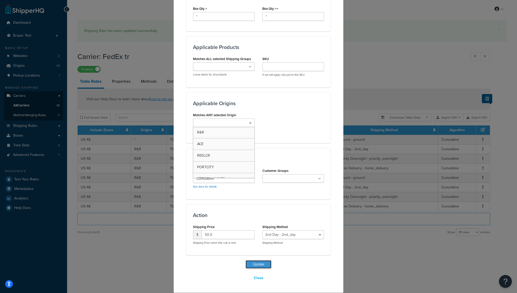
click at [263, 265] on button "Update" at bounding box center [259, 265] width 26 height 8
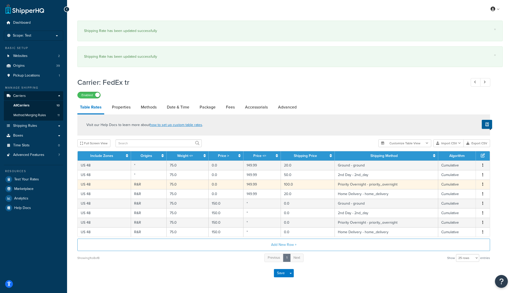
click at [150, 185] on td "R&R" at bounding box center [149, 185] width 36 height 10
select select "183346"
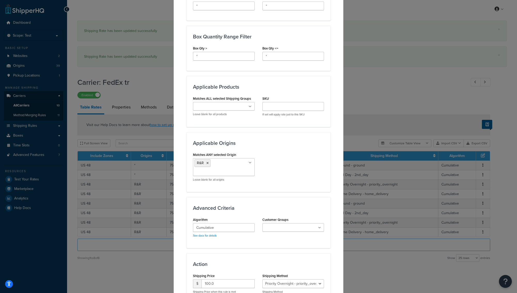
scroll to position [307, 0]
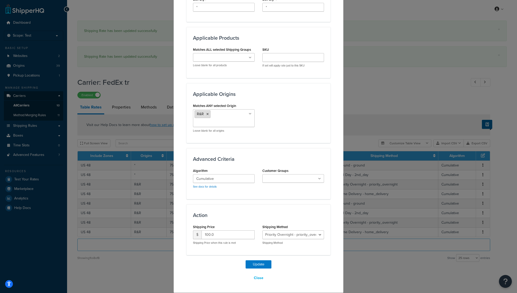
click at [206, 115] on icon at bounding box center [207, 114] width 2 height 3
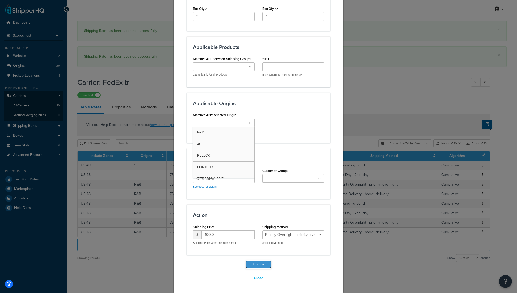
click at [261, 264] on button "Update" at bounding box center [259, 265] width 26 height 8
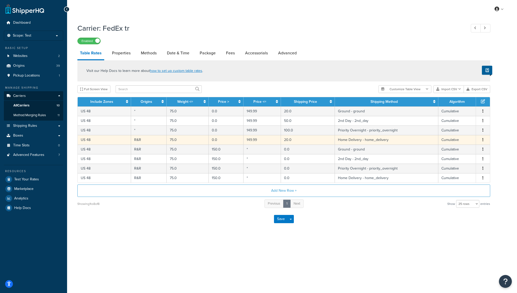
click at [148, 142] on td "R&R" at bounding box center [149, 140] width 36 height 10
select select "183347"
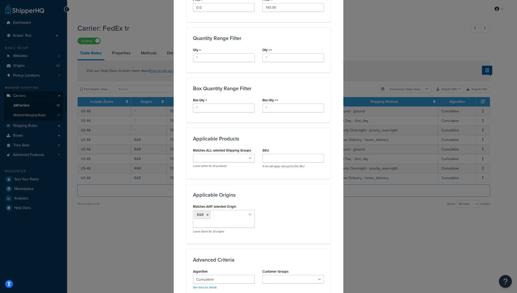
scroll to position [206, 0]
click at [206, 215] on icon at bounding box center [207, 214] width 2 height 3
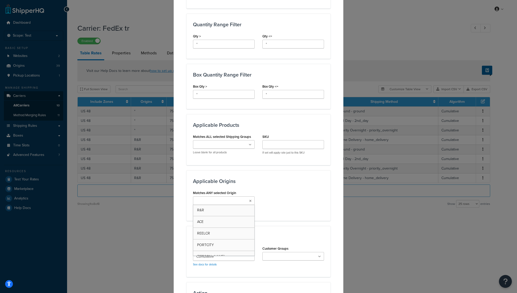
scroll to position [232, 0]
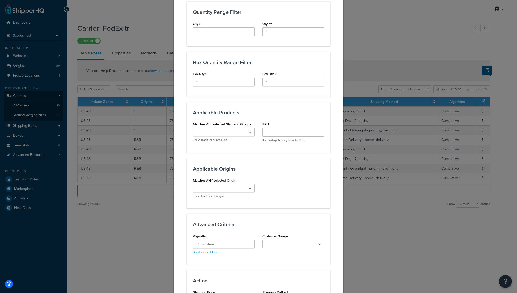
click at [182, 230] on div "Update Table Rate Applicable Zones See examples and learn more about how includ…" at bounding box center [258, 70] width 170 height 575
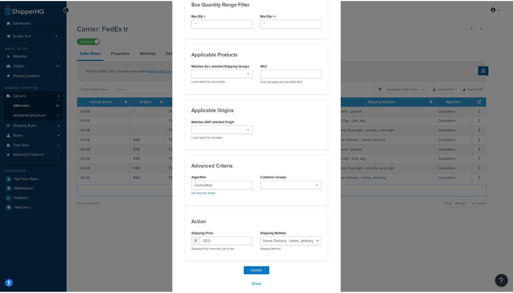
scroll to position [298, 0]
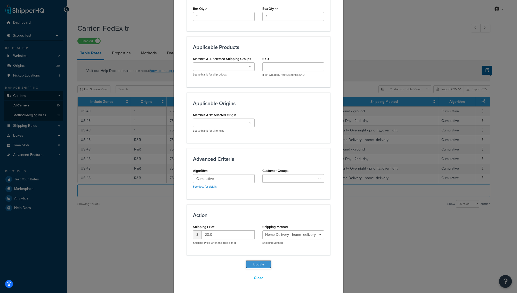
click at [252, 266] on button "Update" at bounding box center [259, 265] width 26 height 8
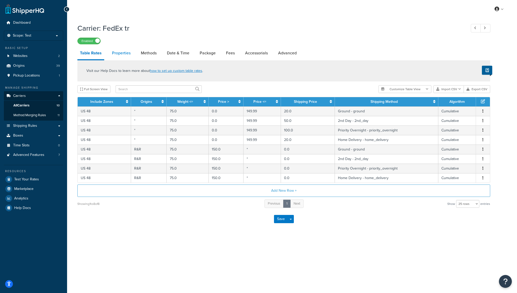
click at [120, 55] on link "Properties" at bounding box center [121, 53] width 24 height 12
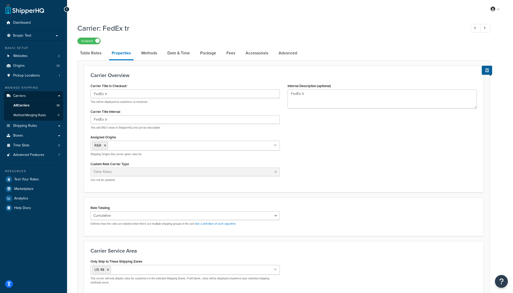
click at [325, 171] on div "Carrier Title in Checkout FedEx tr This will be displayed to customers at check…" at bounding box center [284, 134] width 394 height 104
click at [150, 53] on link "Methods" at bounding box center [149, 53] width 21 height 12
select select "25"
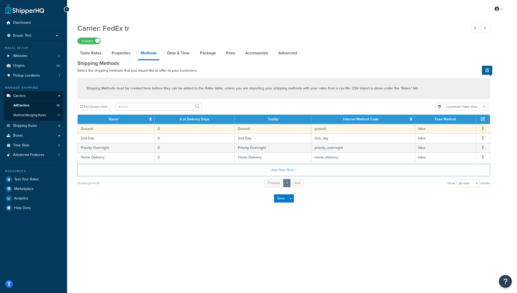
click at [161, 130] on td "0" at bounding box center [195, 129] width 80 height 10
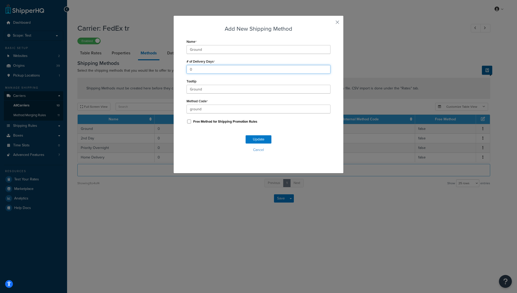
drag, startPoint x: 193, startPoint y: 67, endPoint x: 176, endPoint y: 69, distance: 16.8
click at [177, 69] on div "Add New Shipping Method Name Ground # of Delivery Days 0 Tooltip Ground Method …" at bounding box center [258, 94] width 170 height 158
type input "3"
click at [259, 139] on button "Update" at bounding box center [259, 139] width 26 height 8
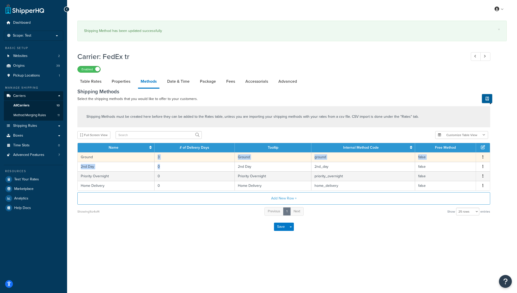
drag, startPoint x: 157, startPoint y: 157, endPoint x: 147, endPoint y: 157, distance: 10.1
click at [147, 157] on tbody "Ground 3 Ground ground false Edit Delete 2nd Day 0 2nd Day 2nd_day false Edit D…" at bounding box center [284, 171] width 412 height 38
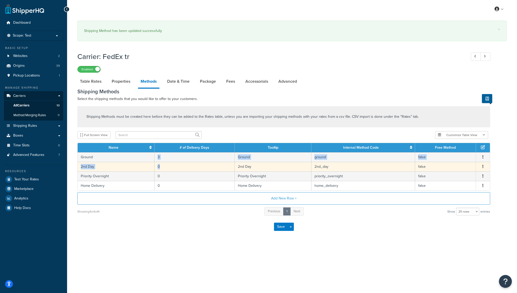
click at [163, 166] on td "0" at bounding box center [195, 167] width 80 height 10
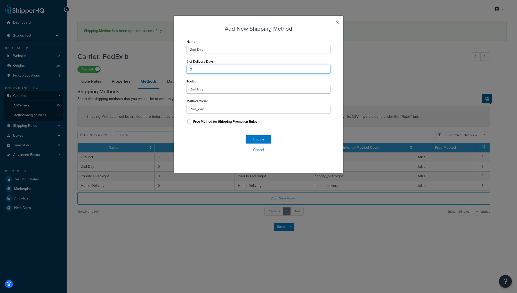
drag, startPoint x: 191, startPoint y: 72, endPoint x: 189, endPoint y: 71, distance: 2.6
click at [189, 71] on input "0" at bounding box center [258, 69] width 144 height 9
type input "2"
click at [257, 142] on button "Update" at bounding box center [259, 139] width 26 height 8
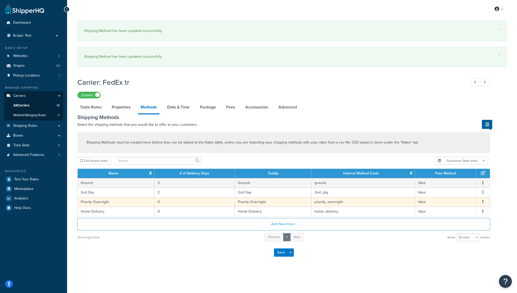
click at [168, 201] on td "0" at bounding box center [195, 202] width 80 height 10
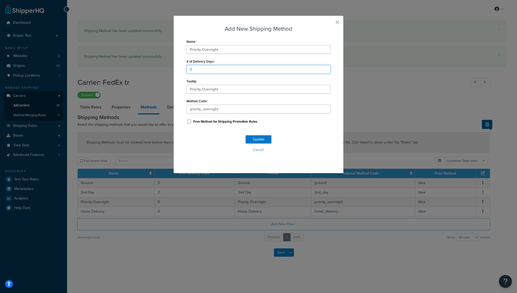
drag, startPoint x: 196, startPoint y: 71, endPoint x: 182, endPoint y: 72, distance: 14.0
click at [182, 72] on div "Add New Shipping Method Name Priority Overnight # of Delivery Days 0 Tooltip Pr…" at bounding box center [258, 94] width 170 height 158
type input "1"
click at [257, 141] on button "Update" at bounding box center [259, 139] width 26 height 8
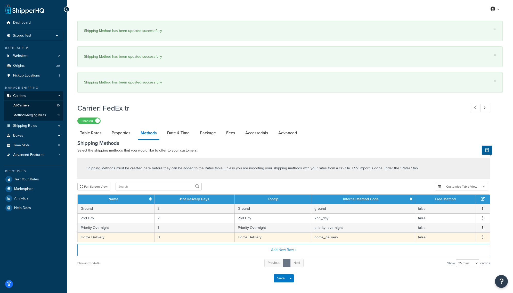
click at [162, 232] on tbody "Ground 3 Ground ground false Edit Delete 2nd Day 2 2nd Day 2nd_day false Edit D…" at bounding box center [284, 223] width 412 height 38
click at [163, 239] on td "0" at bounding box center [195, 238] width 80 height 10
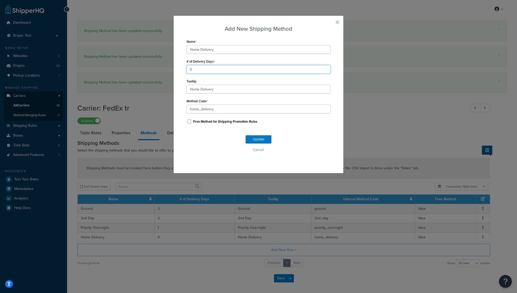
drag, startPoint x: 185, startPoint y: 69, endPoint x: 176, endPoint y: 69, distance: 8.8
click at [176, 69] on div "Add New Shipping Method Name Home Delivery # of Delivery Days 0 Tooltip Home De…" at bounding box center [258, 94] width 170 height 158
type input "3"
click at [254, 141] on button "Update" at bounding box center [259, 139] width 26 height 8
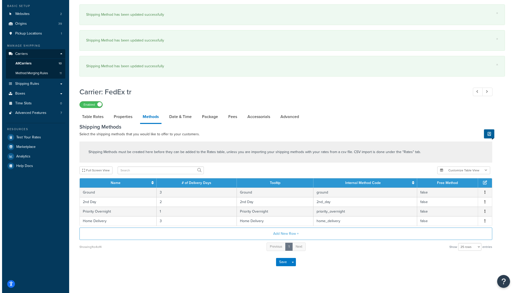
scroll to position [48, 0]
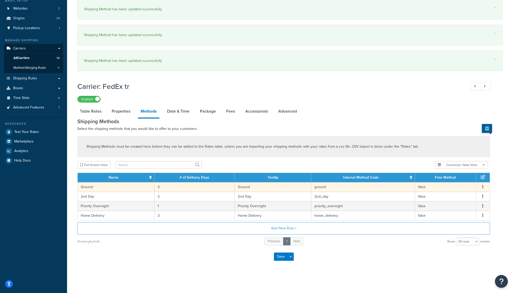
click at [346, 189] on td "ground" at bounding box center [363, 187] width 104 height 10
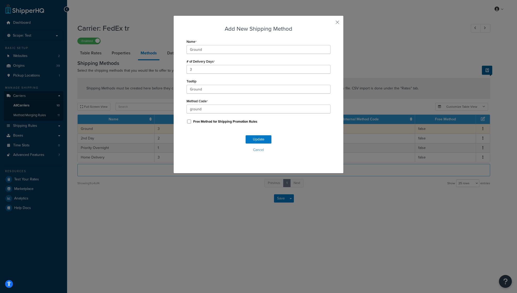
scroll to position [0, 0]
click at [257, 151] on button "Cancel" at bounding box center [258, 150] width 144 height 8
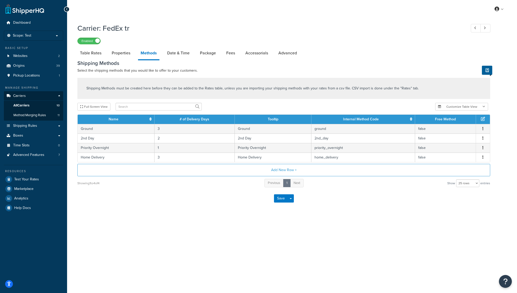
click at [259, 75] on div "Shipping Methods Select the shipping methods that you would like to offer to yo…" at bounding box center [283, 124] width 413 height 128
click at [180, 51] on link "Date & Time" at bounding box center [179, 53] width 28 height 12
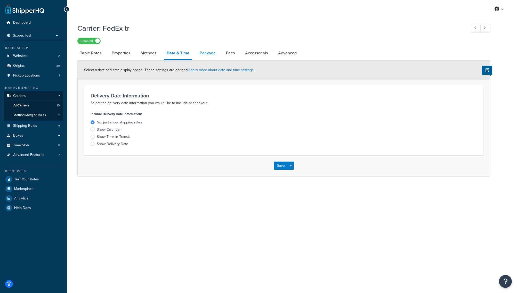
click at [206, 55] on link "Package" at bounding box center [207, 53] width 21 height 12
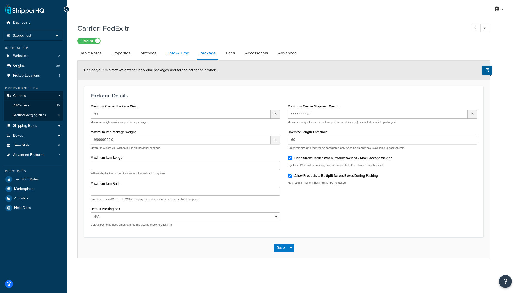
click at [178, 53] on link "Date & Time" at bounding box center [178, 53] width 28 height 12
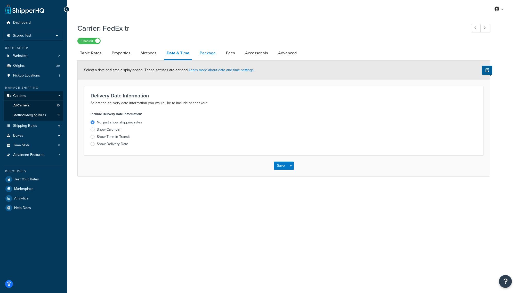
click at [200, 54] on link "Package" at bounding box center [207, 53] width 21 height 12
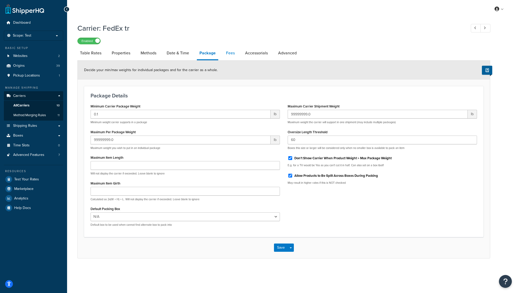
click at [227, 52] on link "Fees" at bounding box center [230, 53] width 14 height 12
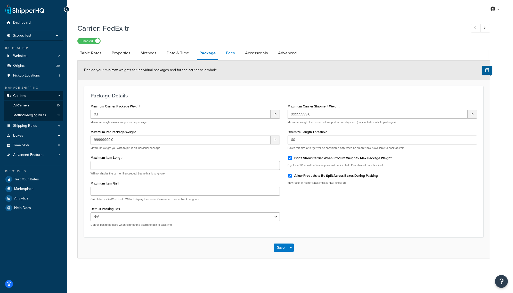
select select "AFTER"
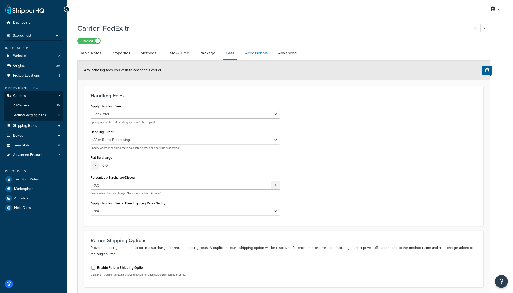
click at [253, 52] on link "Accessorials" at bounding box center [256, 53] width 28 height 12
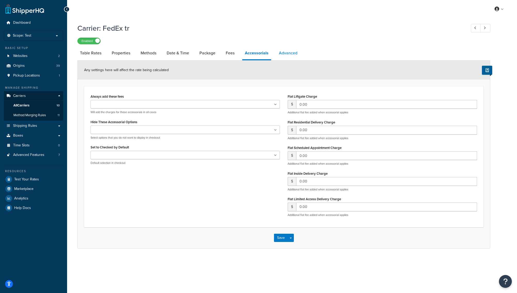
click at [279, 53] on link "Advanced" at bounding box center [288, 53] width 24 height 12
select select "false"
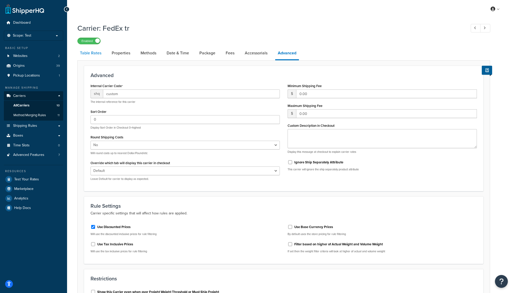
click at [87, 53] on link "Table Rates" at bounding box center [90, 53] width 27 height 12
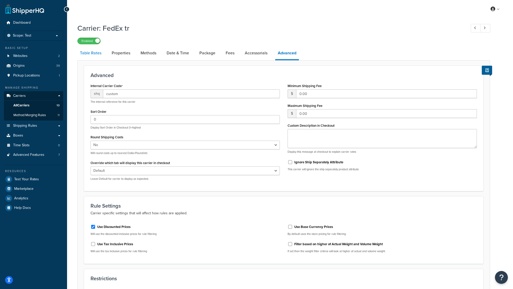
select select "25"
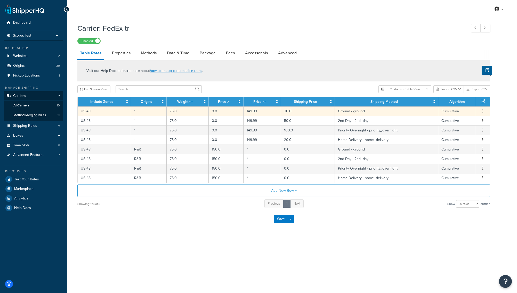
click at [224, 109] on td "0.0" at bounding box center [226, 112] width 35 height 10
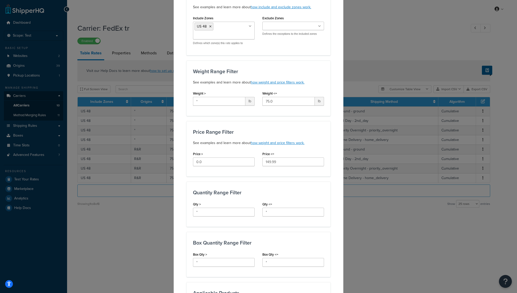
scroll to position [77, 0]
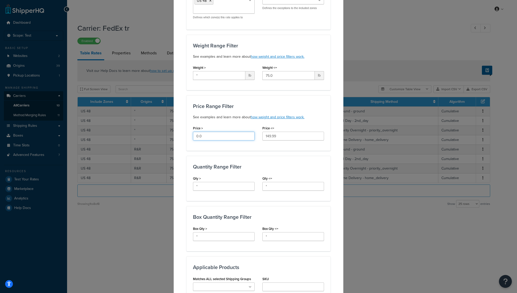
drag, startPoint x: 206, startPoint y: 133, endPoint x: 179, endPoint y: 134, distance: 27.6
click at [179, 134] on div "Update Table Rate Applicable Zones See examples and learn more about how includ…" at bounding box center [258, 225] width 170 height 575
click at [186, 160] on div "Quantity Range Filter Qty > * Qty <= *" at bounding box center [258, 178] width 144 height 45
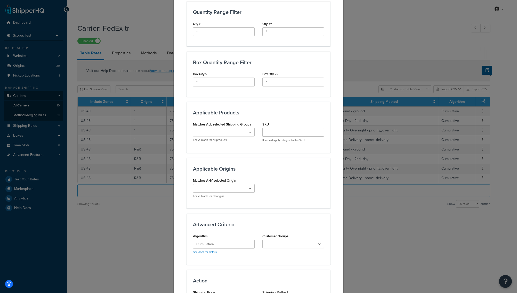
scroll to position [298, 0]
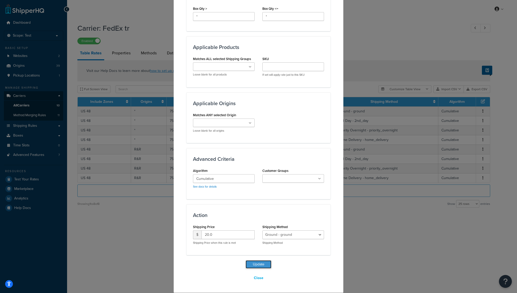
click at [256, 265] on button "Update" at bounding box center [259, 265] width 26 height 8
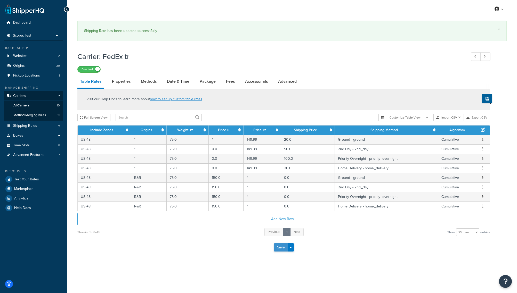
click at [280, 247] on button "Save" at bounding box center [281, 247] width 14 height 8
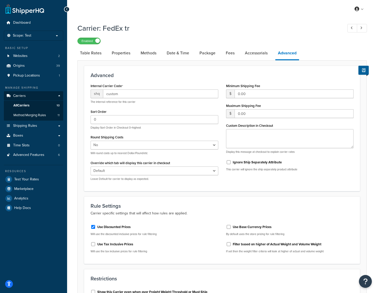
select select "false"
click at [334, 181] on div "Internal Carrier Code shq custom The internal reference for this carrier Sort O…" at bounding box center [222, 133] width 271 height 103
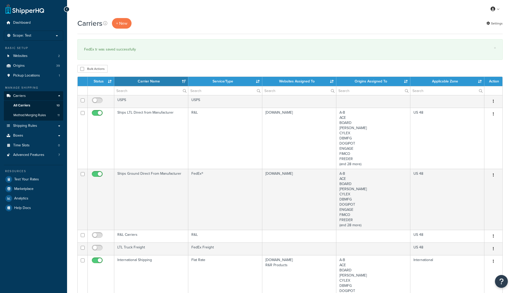
select select "15"
click at [45, 159] on link "Advanced Features 7" at bounding box center [33, 155] width 59 height 10
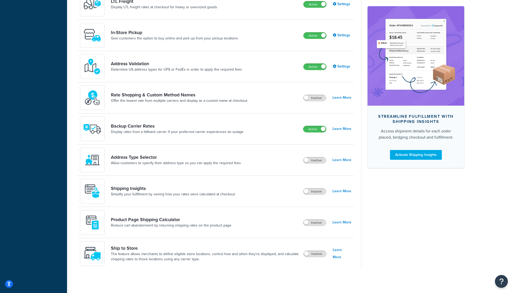
scroll to position [214, 0]
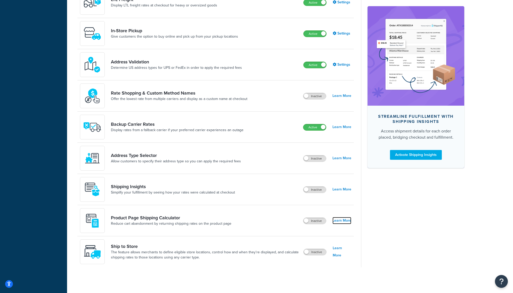
click at [344, 219] on link "Learn More" at bounding box center [341, 220] width 19 height 7
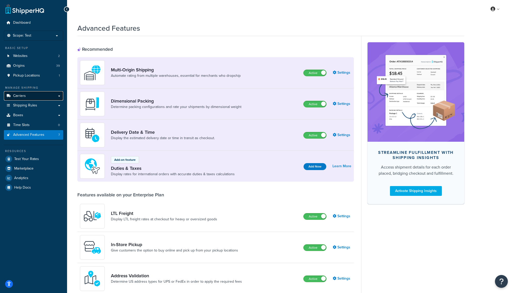
click at [30, 95] on link "Carriers" at bounding box center [33, 96] width 59 height 10
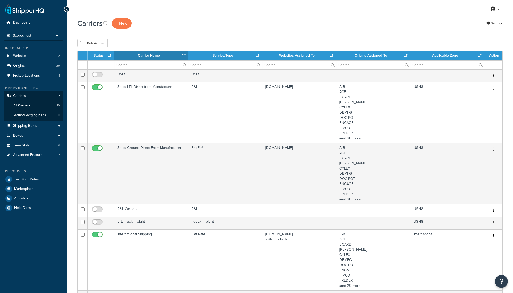
select select "15"
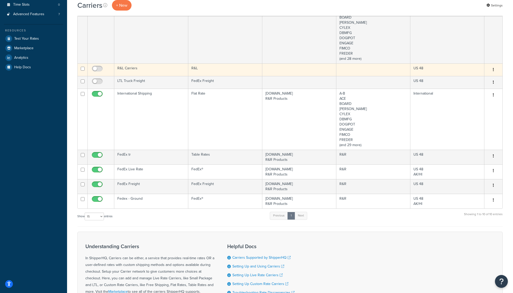
scroll to position [206, 0]
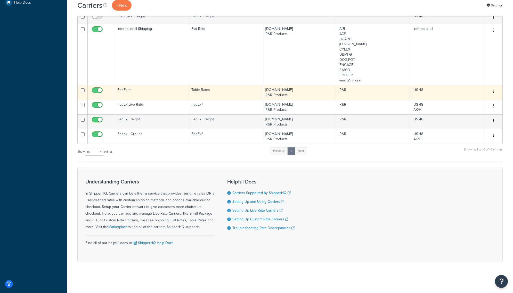
click at [199, 91] on td "Table Rates" at bounding box center [225, 92] width 74 height 15
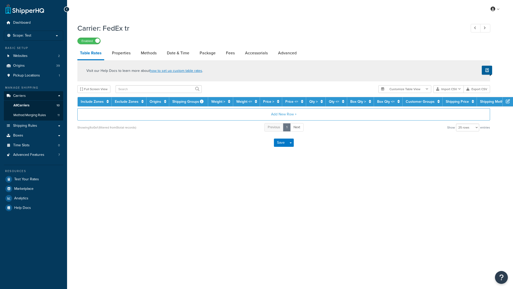
select select "25"
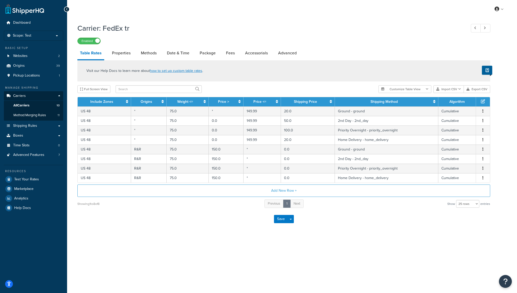
click at [124, 102] on th "Include Zones" at bounding box center [104, 101] width 53 height 9
click at [127, 101] on icon at bounding box center [127, 102] width 2 height 4
click at [127, 101] on icon at bounding box center [126, 102] width 4 height 4
click at [87, 111] on td "US 48" at bounding box center [104, 112] width 53 height 10
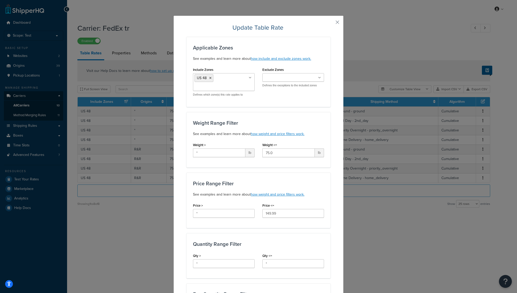
click at [249, 77] on icon at bounding box center [250, 77] width 3 height 3
click at [318, 78] on icon at bounding box center [319, 77] width 3 height 3
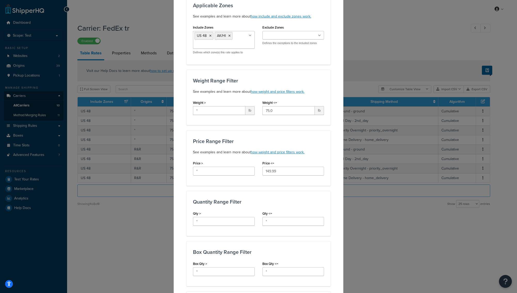
scroll to position [52, 0]
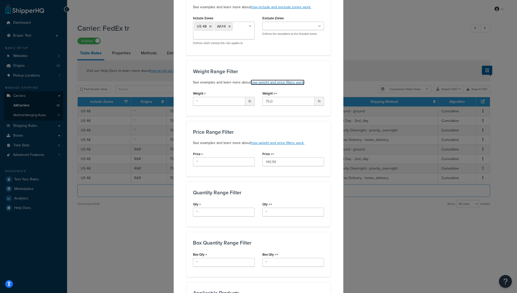
click at [288, 83] on link "how weight and price filters work." at bounding box center [278, 82] width 54 height 5
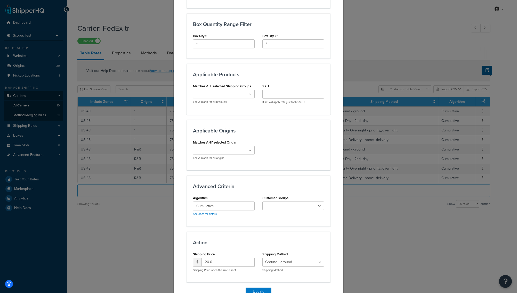
scroll to position [298, 0]
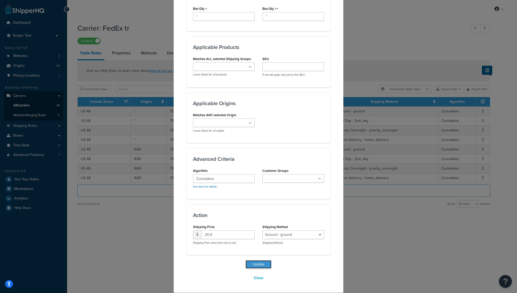
click at [253, 265] on button "Update" at bounding box center [259, 265] width 26 height 8
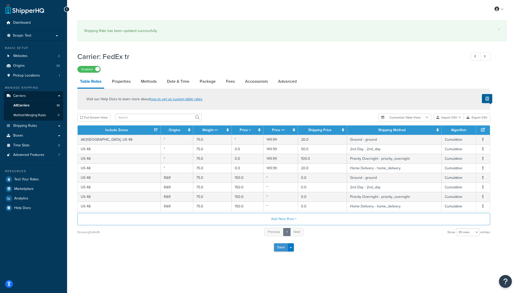
click at [281, 249] on button "Save" at bounding box center [281, 247] width 14 height 8
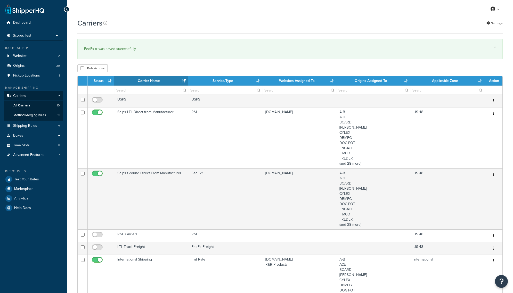
select select "15"
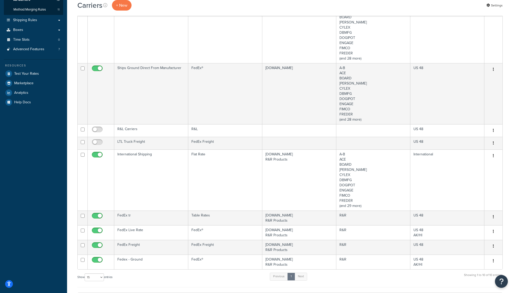
scroll to position [231, 0]
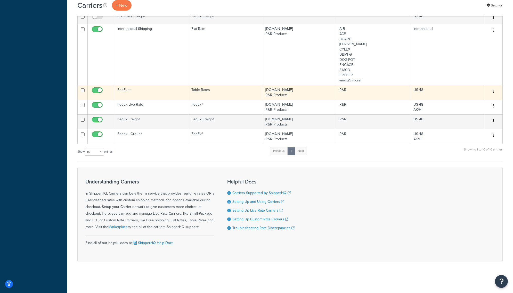
click at [124, 88] on td "FedEx tr" at bounding box center [151, 92] width 74 height 15
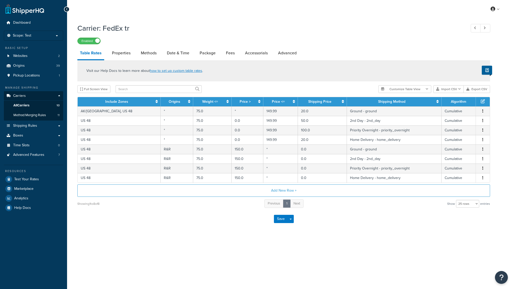
select select "25"
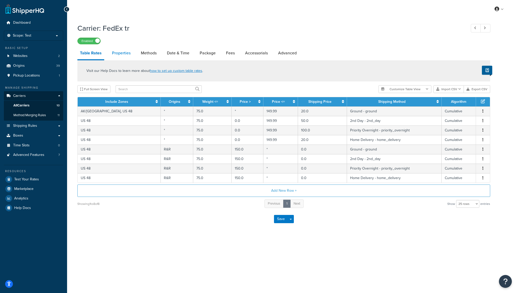
click at [119, 50] on link "Properties" at bounding box center [121, 53] width 24 height 12
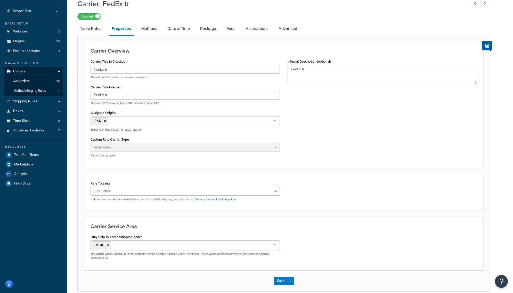
scroll to position [49, 0]
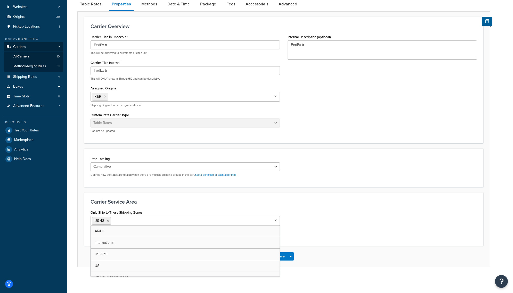
click at [274, 221] on ul "US 48" at bounding box center [185, 221] width 189 height 10
click at [356, 214] on div "Only Ship to These Shipping Zones US 48 AK/HI International [GEOGRAPHIC_DATA] A…" at bounding box center [284, 224] width 394 height 31
click at [280, 258] on button "Save" at bounding box center [281, 257] width 14 height 8
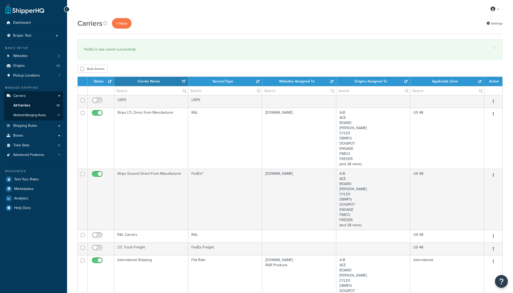
select select "15"
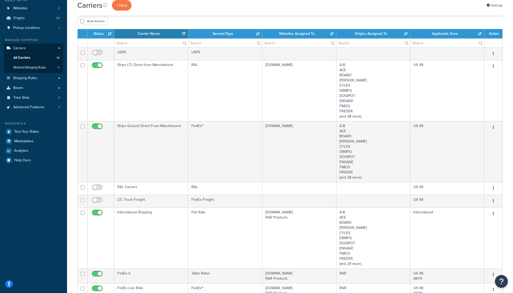
scroll to position [231, 0]
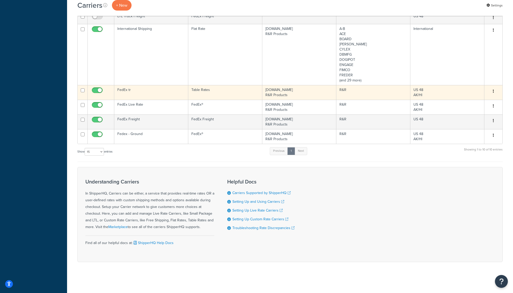
click at [125, 90] on td "FedEx tr" at bounding box center [151, 92] width 74 height 15
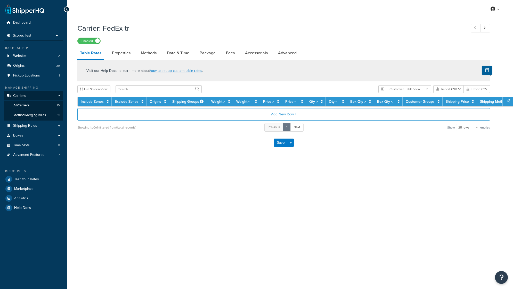
select select "25"
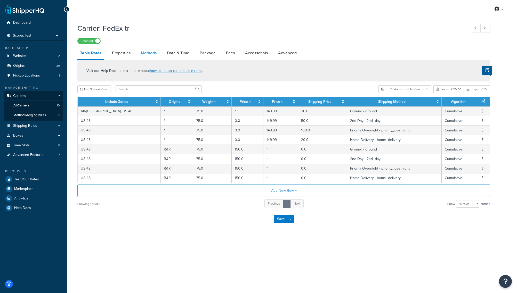
click at [151, 50] on link "Methods" at bounding box center [148, 53] width 21 height 12
select select "25"
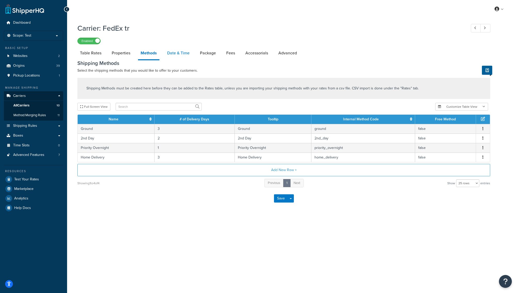
click at [182, 54] on link "Date & Time" at bounding box center [179, 53] width 28 height 12
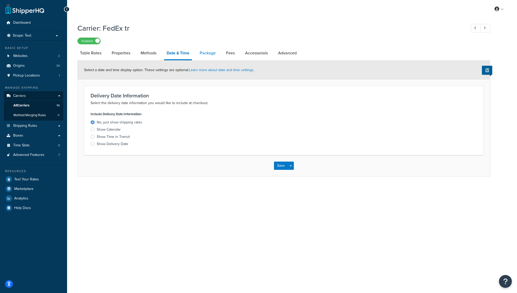
click at [214, 54] on link "Package" at bounding box center [207, 53] width 21 height 12
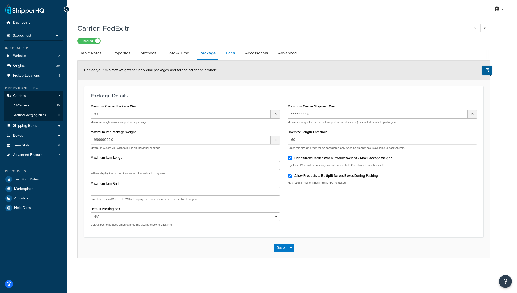
click at [228, 55] on link "Fees" at bounding box center [230, 53] width 14 height 12
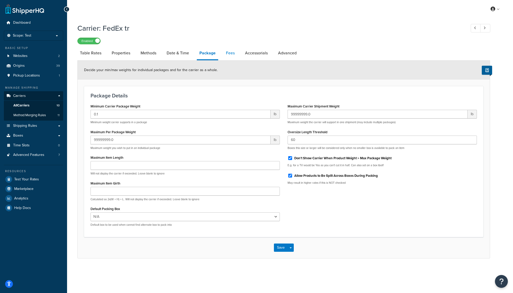
select select "AFTER"
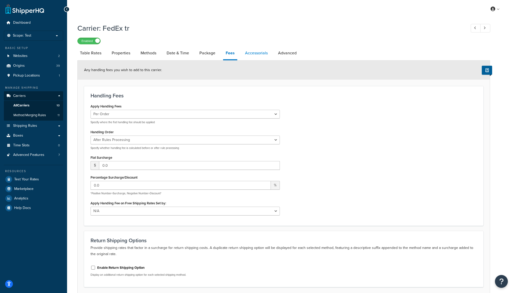
click at [265, 54] on link "Accessorials" at bounding box center [256, 53] width 28 height 12
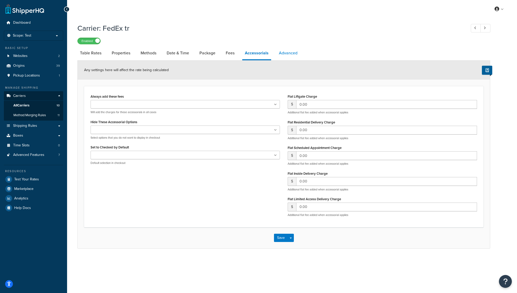
click at [282, 52] on link "Advanced" at bounding box center [288, 53] width 24 height 12
select select "false"
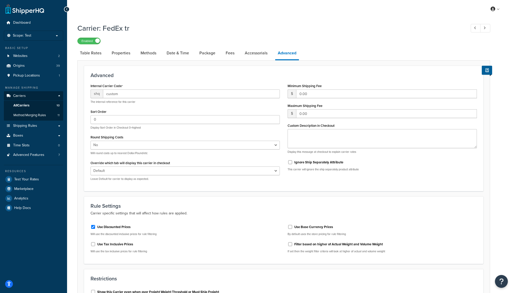
scroll to position [175, 0]
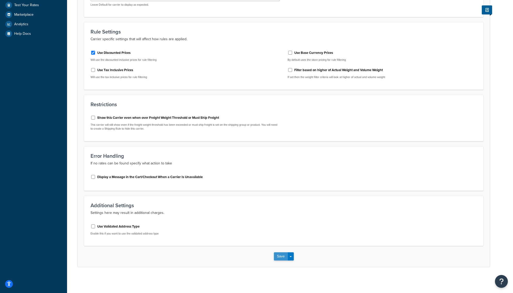
click at [281, 258] on button "Save" at bounding box center [281, 257] width 14 height 8
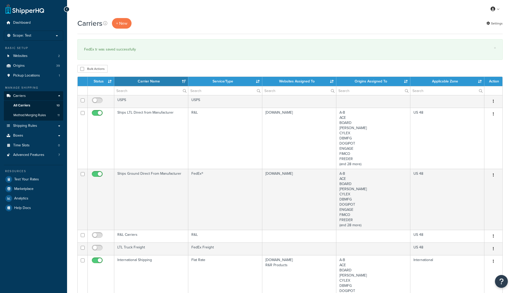
select select "15"
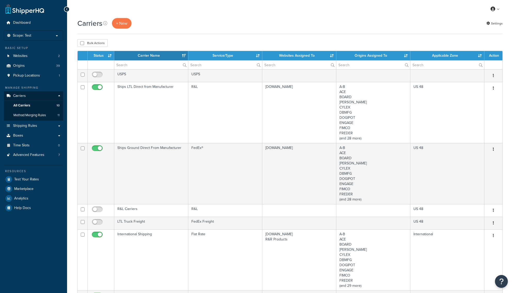
select select "15"
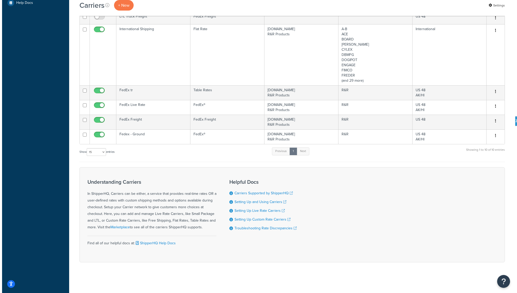
scroll to position [206, 0]
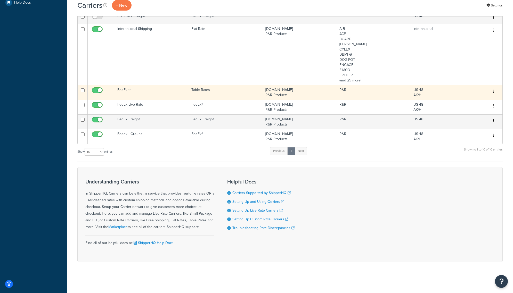
click at [492, 91] on button "button" at bounding box center [493, 91] width 7 height 8
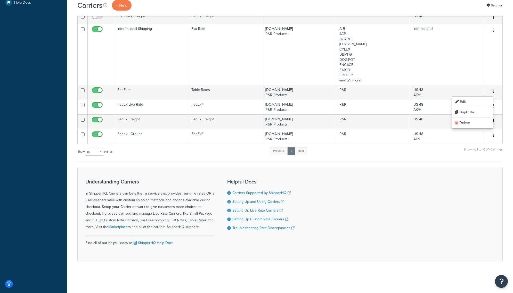
click at [506, 88] on div "Carriers + New Settings Bulk Actions Duplicate Delete Contact Us Send Us A Mess…" at bounding box center [290, 46] width 446 height 468
click at [124, 6] on button "+ New" at bounding box center [122, 5] width 20 height 11
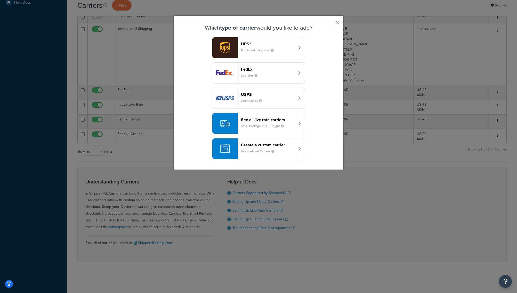
click at [223, 147] on img "button" at bounding box center [225, 149] width 10 height 10
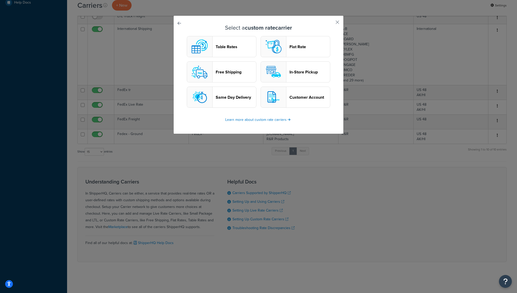
click at [273, 42] on img "button" at bounding box center [273, 46] width 21 height 21
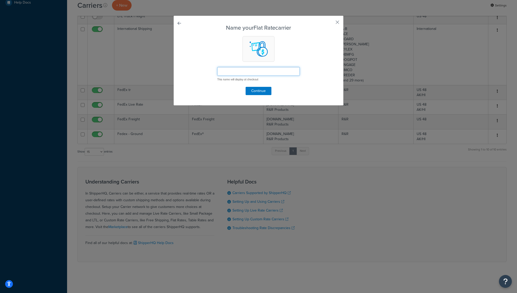
click at [253, 72] on input "text" at bounding box center [258, 71] width 83 height 9
type input "FedEx flat"
click at [254, 91] on button "Continue" at bounding box center [259, 91] width 26 height 8
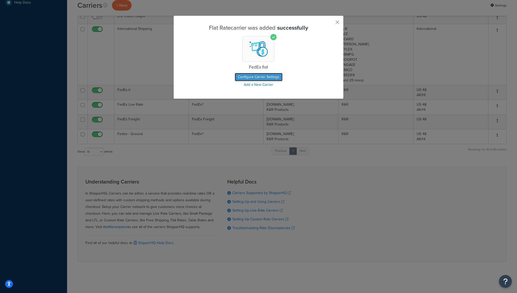
click at [253, 76] on button "Configure Carrier Settings" at bounding box center [259, 77] width 48 height 8
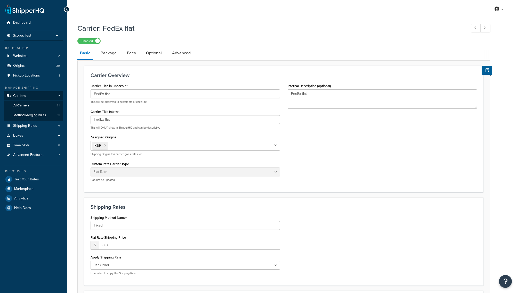
select select "flat"
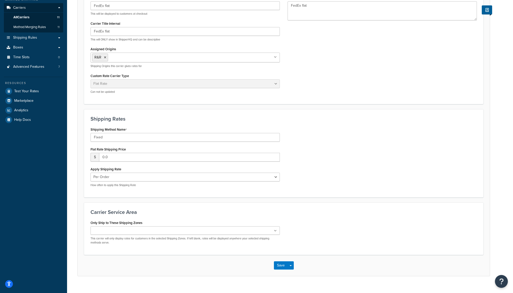
scroll to position [98, 0]
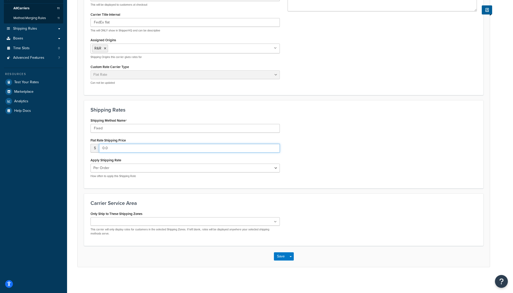
drag, startPoint x: 120, startPoint y: 148, endPoint x: 97, endPoint y: 148, distance: 23.0
click at [97, 148] on div "$ 0.0" at bounding box center [185, 148] width 189 height 9
type input "20.00"
click at [118, 169] on select "Per Order Per Item Per Package" at bounding box center [185, 168] width 189 height 9
select select "package"
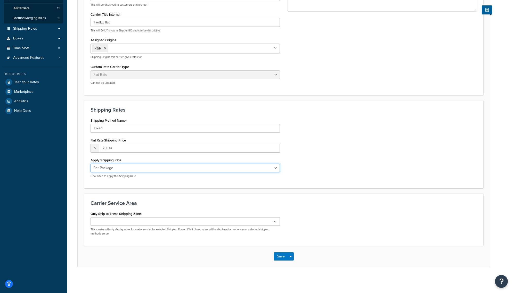
click at [91, 164] on select "Per Order Per Item Per Package" at bounding box center [185, 168] width 189 height 9
click at [368, 169] on div "Shipping Method Name Fixed Flat Rate Shipping Price $ 20.00 Apply Shipping Rate…" at bounding box center [284, 149] width 394 height 65
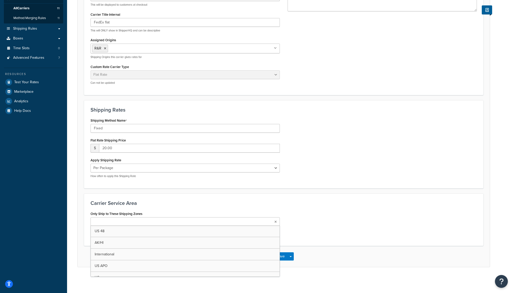
click at [139, 220] on ul at bounding box center [185, 221] width 189 height 9
click at [348, 234] on div "Only Ship to These Shipping Zones US 48 AK/HI International [GEOGRAPHIC_DATA] A…" at bounding box center [284, 225] width 394 height 31
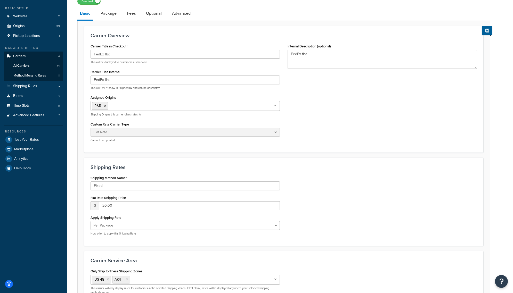
scroll to position [99, 0]
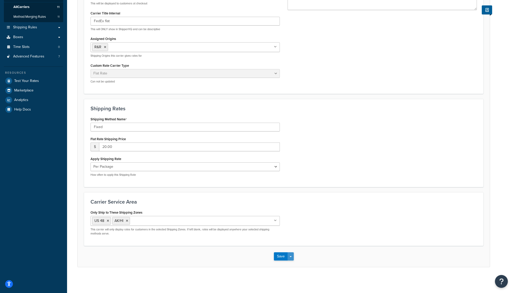
click at [289, 255] on button "Save Dropdown" at bounding box center [291, 257] width 6 height 8
click at [285, 265] on button "Save and Edit" at bounding box center [293, 266] width 38 height 11
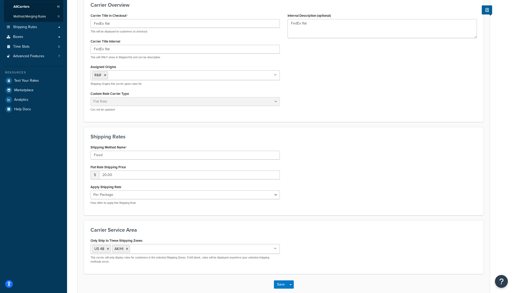
scroll to position [0, 0]
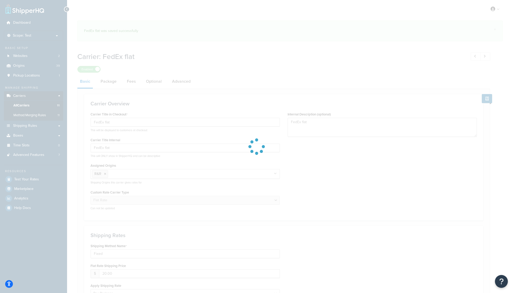
select select "flat"
select select "package"
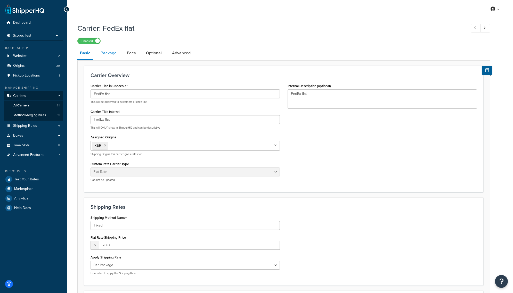
click at [113, 53] on link "Package" at bounding box center [108, 53] width 21 height 12
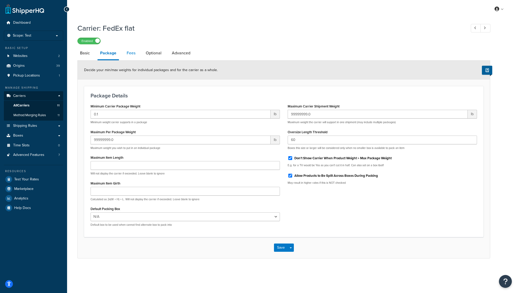
click at [130, 54] on link "Fees" at bounding box center [131, 53] width 14 height 12
select select "AFTER"
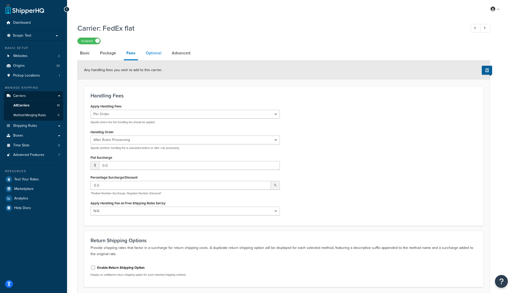
click at [157, 55] on link "Optional" at bounding box center [153, 53] width 21 height 12
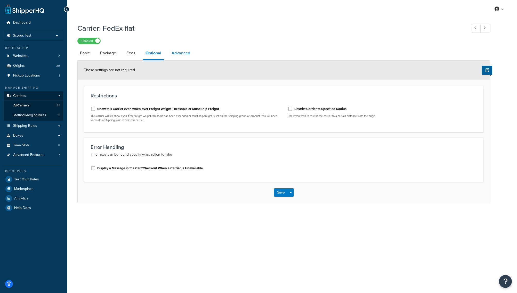
click at [177, 54] on link "Advanced" at bounding box center [181, 53] width 24 height 12
select select "false"
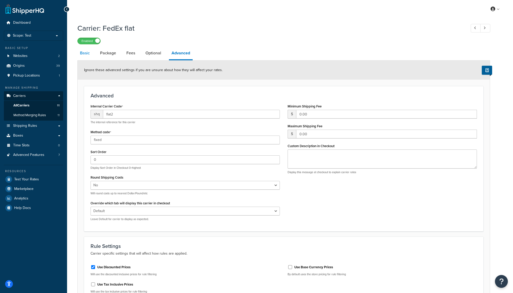
click at [84, 53] on link "Basic" at bounding box center [84, 53] width 15 height 12
select select "flat"
select select "package"
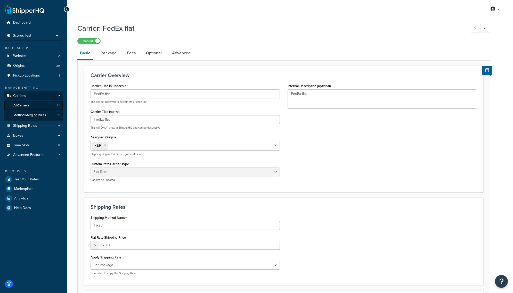
click at [27, 105] on span "All Carriers" at bounding box center [21, 105] width 16 height 4
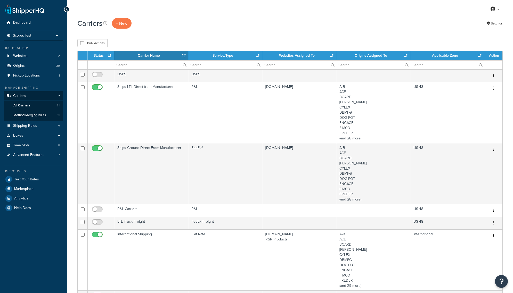
select select "15"
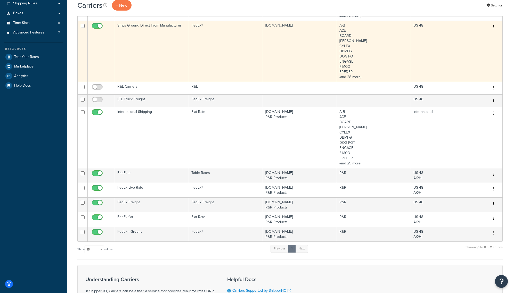
scroll to position [143, 0]
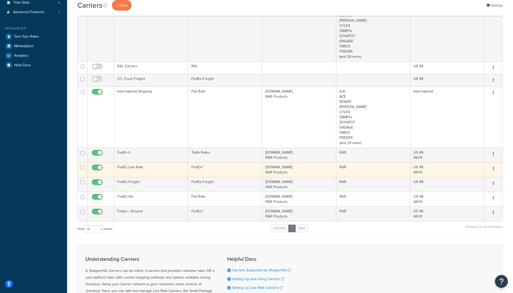
click at [128, 169] on td "FedEx Live Rate" at bounding box center [151, 170] width 74 height 15
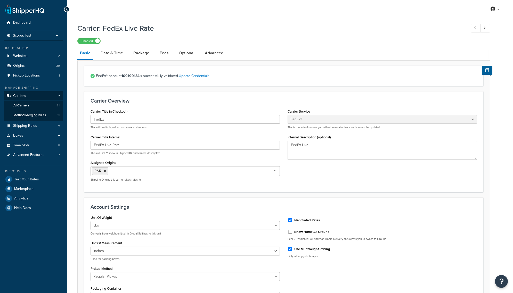
select select "fedEx"
select select "REGULAR_PICKUP"
select select "YOUR_PACKAGING"
click at [208, 51] on link "Advanced" at bounding box center [214, 53] width 24 height 12
select select "false"
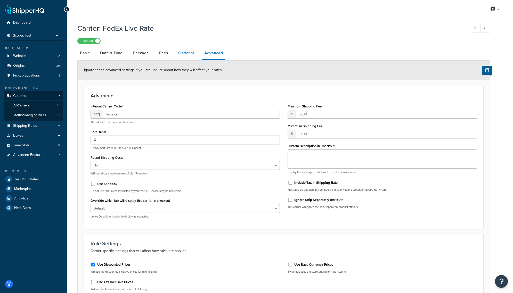
click at [187, 50] on link "Optional" at bounding box center [186, 53] width 21 height 12
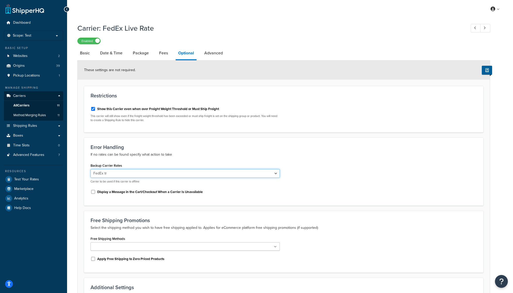
click at [167, 175] on select "None Fedex - Ground FedEx Freight R&L Carriers USPS Ships Ground Direct From Ma…" at bounding box center [185, 173] width 189 height 9
select select "166079"
click at [91, 169] on select "None Fedex - Ground FedEx Freight R&L Carriers USPS Ships Ground Direct From Ma…" at bounding box center [185, 173] width 189 height 9
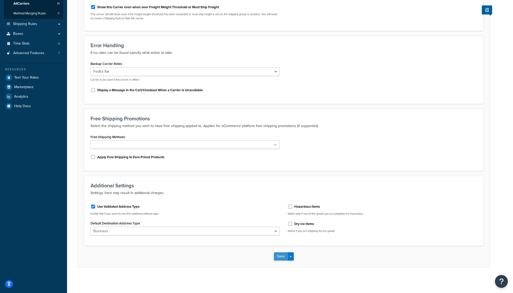
click at [282, 257] on button "Save" at bounding box center [281, 257] width 14 height 8
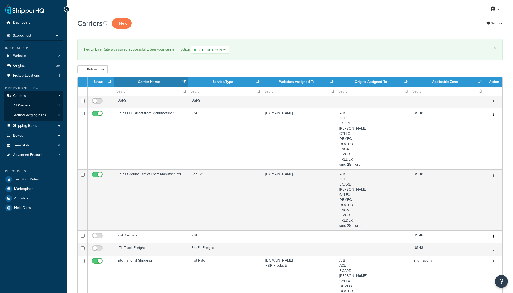
select select "15"
click at [28, 177] on span "Test Your Rates" at bounding box center [26, 179] width 25 height 4
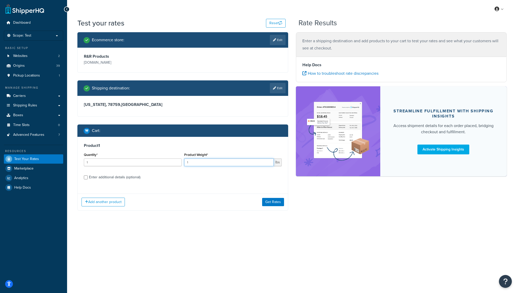
drag, startPoint x: 224, startPoint y: 165, endPoint x: 180, endPoint y: 165, distance: 44.1
click at [180, 165] on div "Quantity* 1 Product Weight* 1 lbs" at bounding box center [183, 160] width 200 height 19
type input "10"
click at [279, 204] on button "Get Rates" at bounding box center [273, 202] width 22 height 8
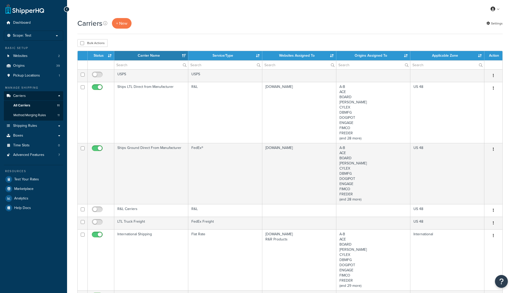
select select "15"
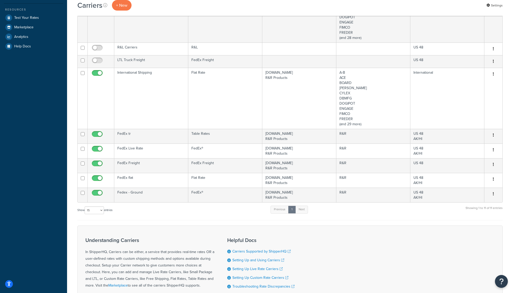
scroll to position [206, 0]
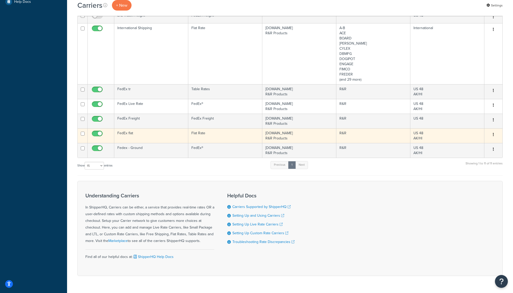
click at [279, 135] on td "[DOMAIN_NAME] R&R Products" at bounding box center [299, 135] width 74 height 15
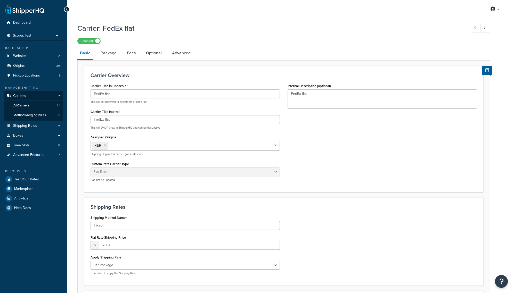
select select "flat"
select select "package"
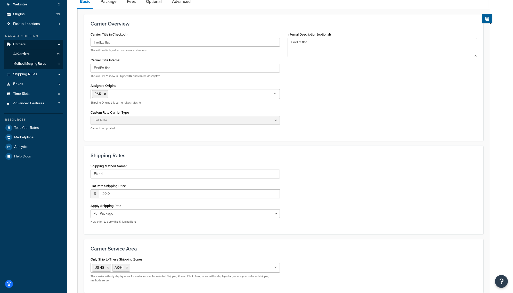
scroll to position [77, 0]
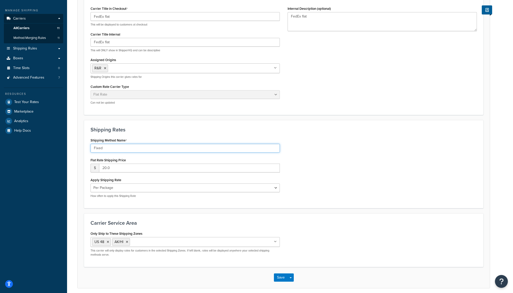
click at [256, 148] on input "Fixed" at bounding box center [185, 148] width 189 height 9
click at [335, 157] on div "Shipping Method Name Fixed Flat Rate Shipping Price $ 20.0 Apply Shipping Rate …" at bounding box center [284, 169] width 394 height 65
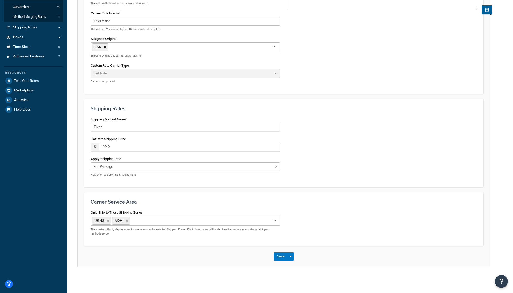
scroll to position [0, 0]
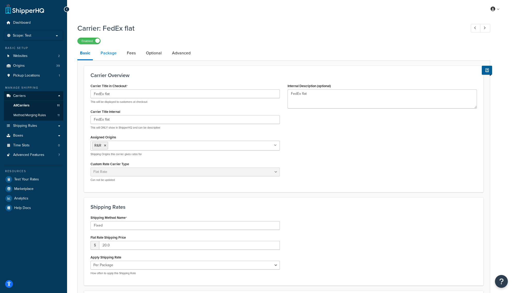
click at [110, 53] on link "Package" at bounding box center [108, 53] width 21 height 12
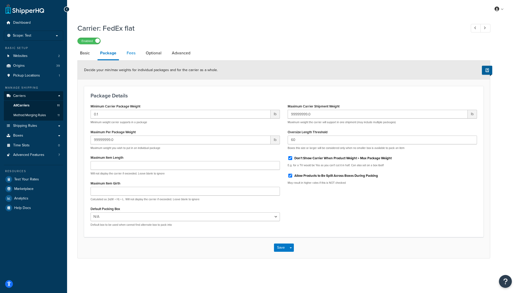
click at [132, 52] on link "Fees" at bounding box center [131, 53] width 14 height 12
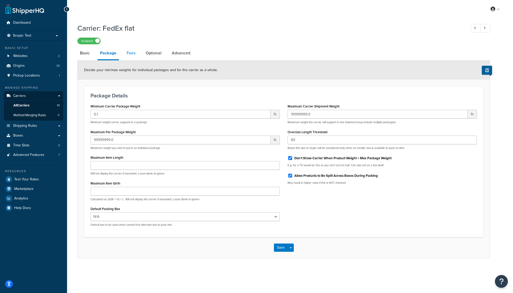
select select "AFTER"
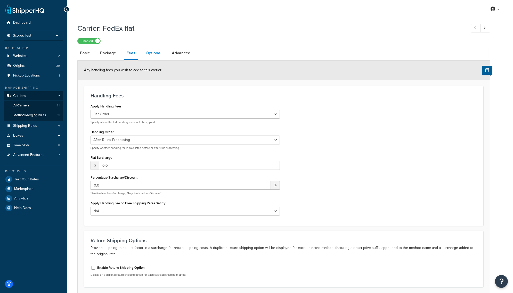
click at [147, 55] on link "Optional" at bounding box center [153, 53] width 21 height 12
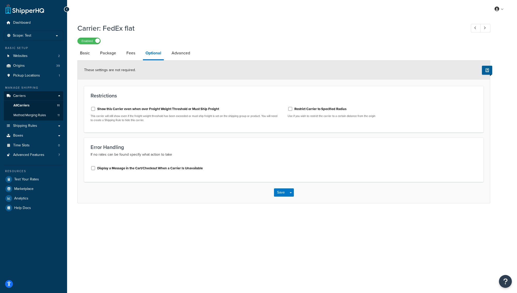
click at [124, 171] on label "Display a Message in the Cart/Checkout When a Carrier Is Unavailable" at bounding box center [149, 168] width 105 height 5
click at [96, 170] on input "Display a Message in the Cart/Checkout When a Carrier Is Unavailable" at bounding box center [93, 168] width 5 height 4
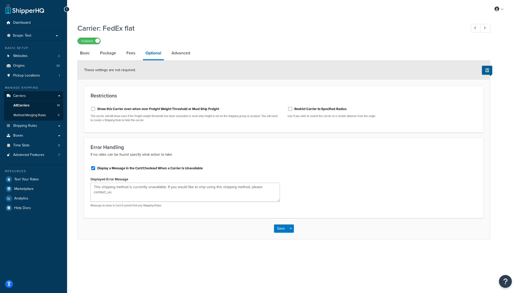
click at [127, 168] on label "Display a Message in the Cart/Checkout When a Carrier Is Unavailable" at bounding box center [149, 168] width 105 height 5
click at [96, 168] on input "Display a Message in the Cart/Checkout When a Carrier Is Unavailable" at bounding box center [93, 168] width 5 height 4
checkbox input "false"
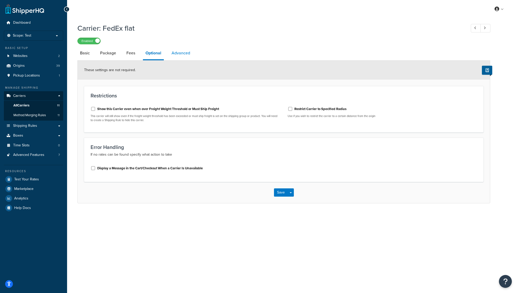
click at [175, 54] on link "Advanced" at bounding box center [181, 53] width 24 height 12
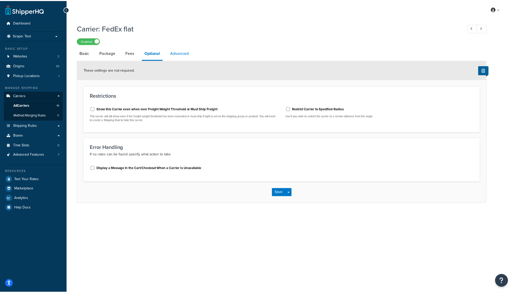
select select "false"
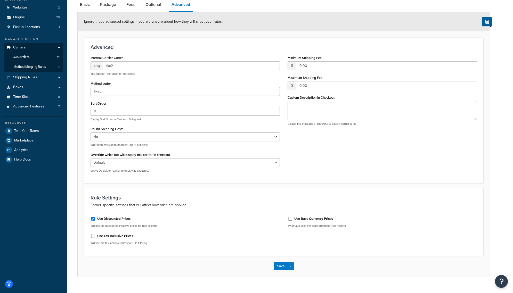
scroll to position [59, 0]
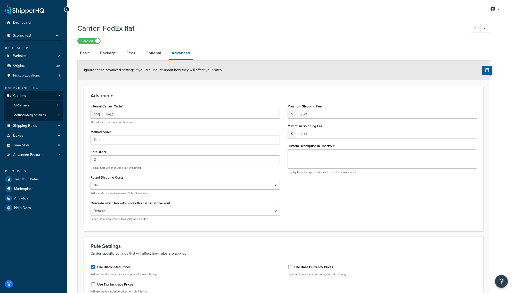
select select "false"
